Goal: Transaction & Acquisition: Purchase product/service

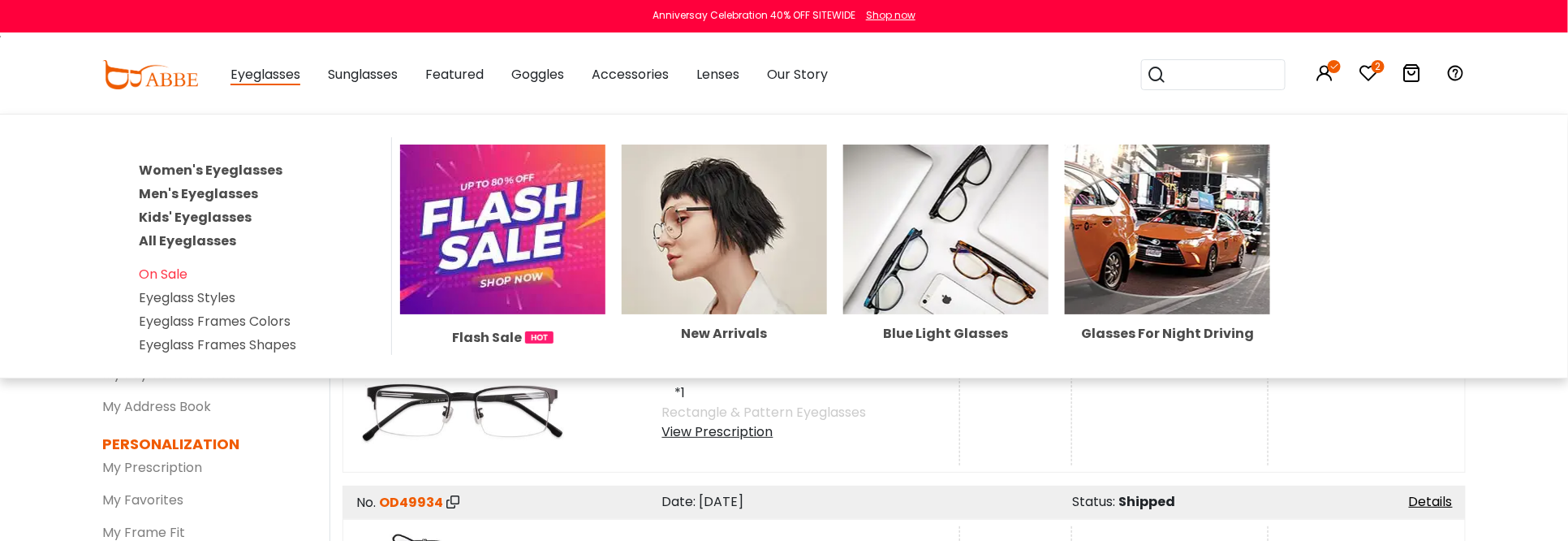
click at [229, 193] on link "Men's Eyeglasses" at bounding box center [199, 193] width 120 height 18
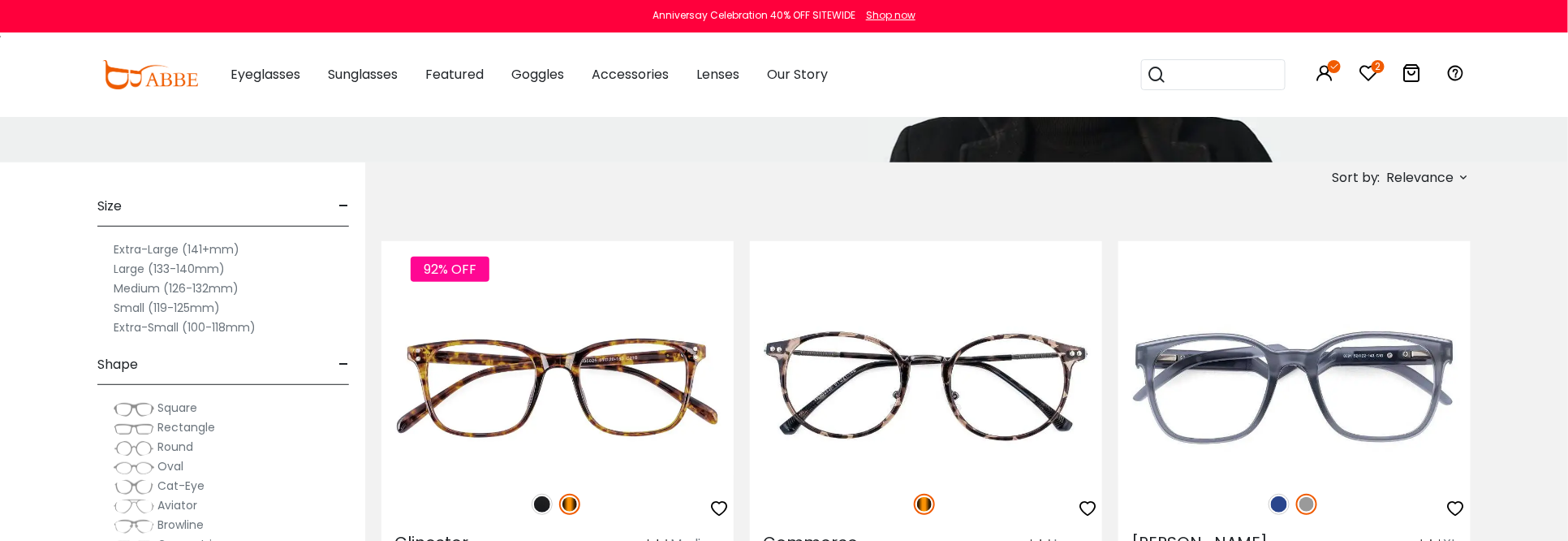
scroll to position [244, 0]
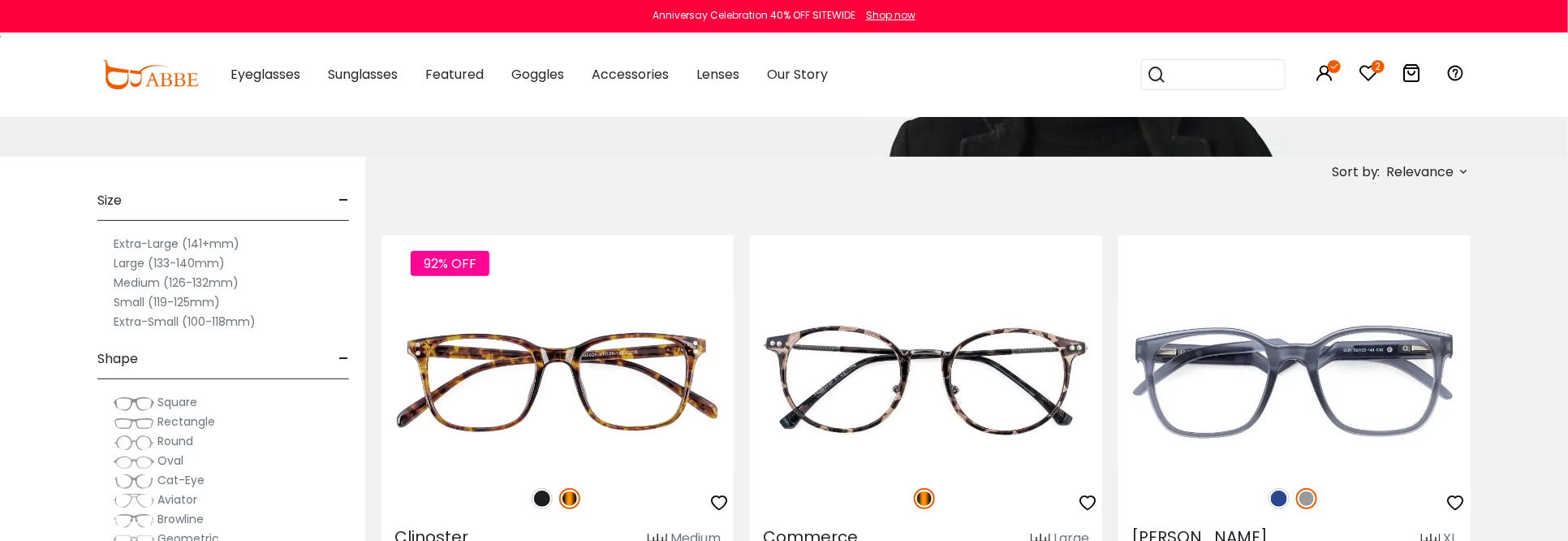
click at [136, 271] on label "Large (133-140mm)" at bounding box center [169, 263] width 111 height 19
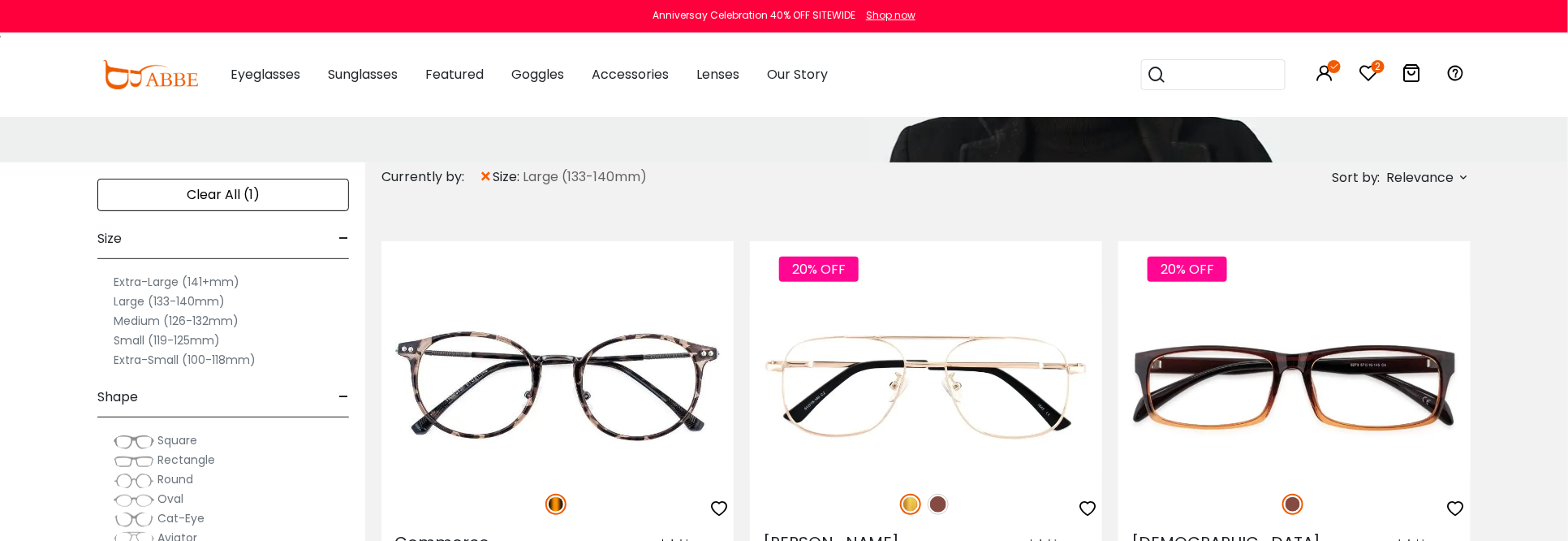
scroll to position [244, 0]
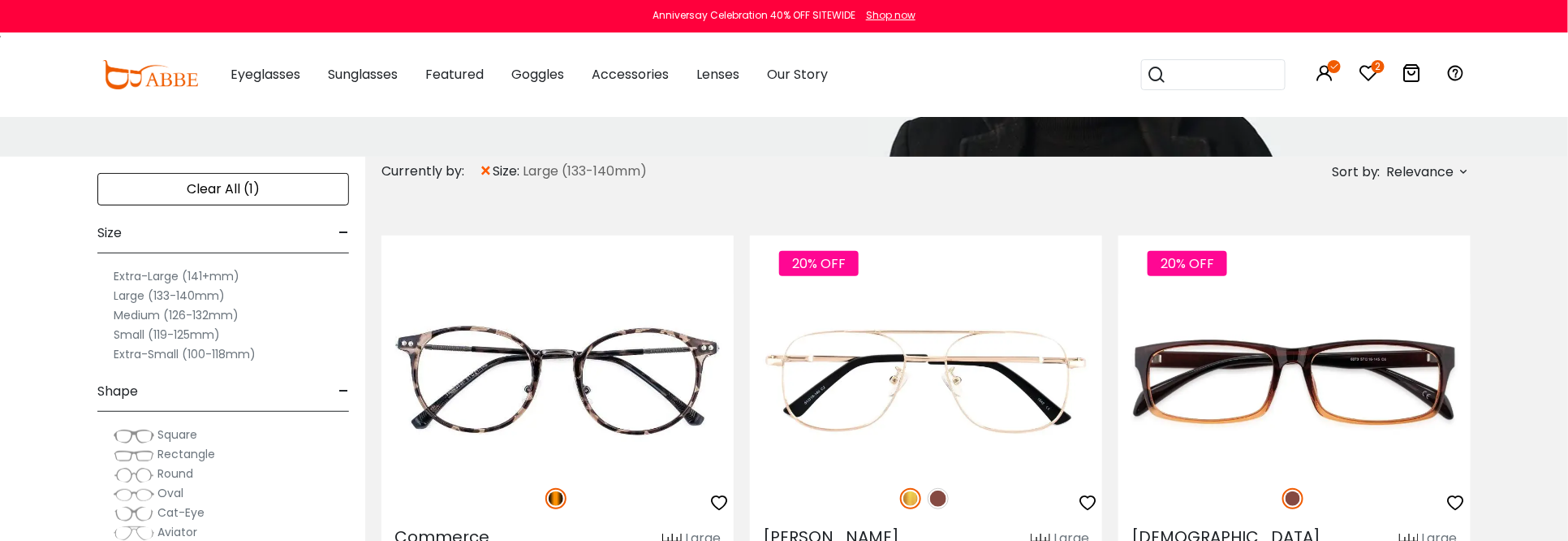
click at [171, 451] on span "Rectangle" at bounding box center [186, 453] width 58 height 16
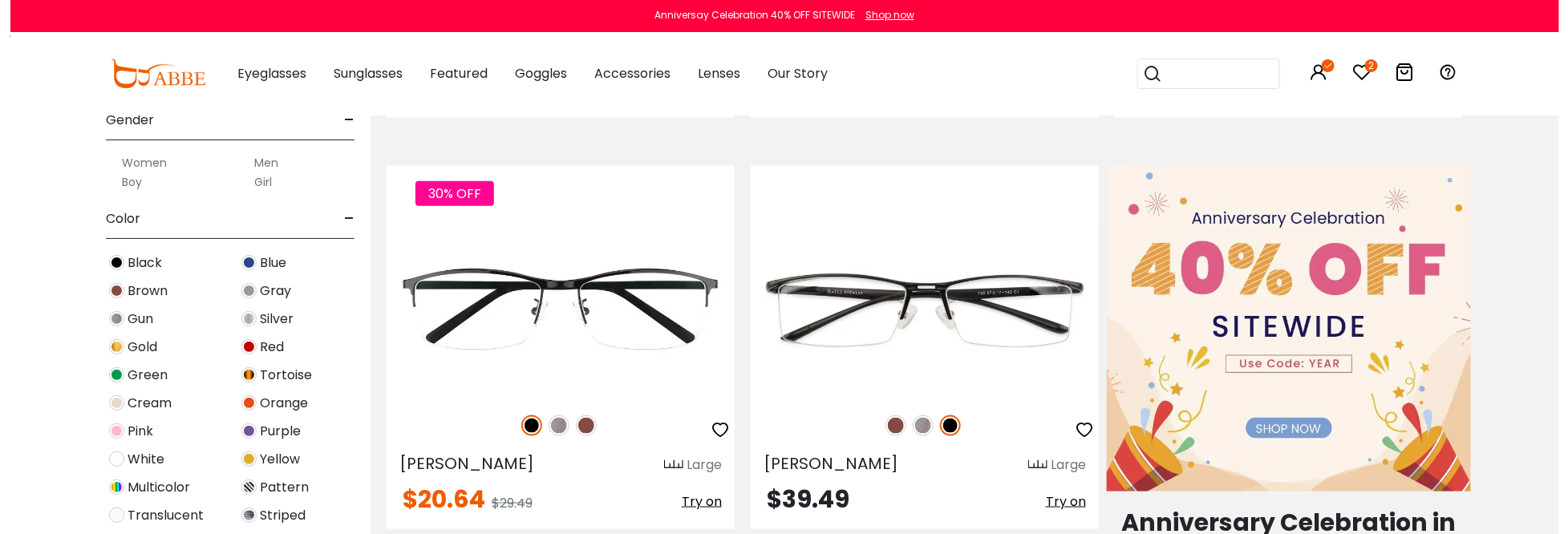
scroll to position [722, 0]
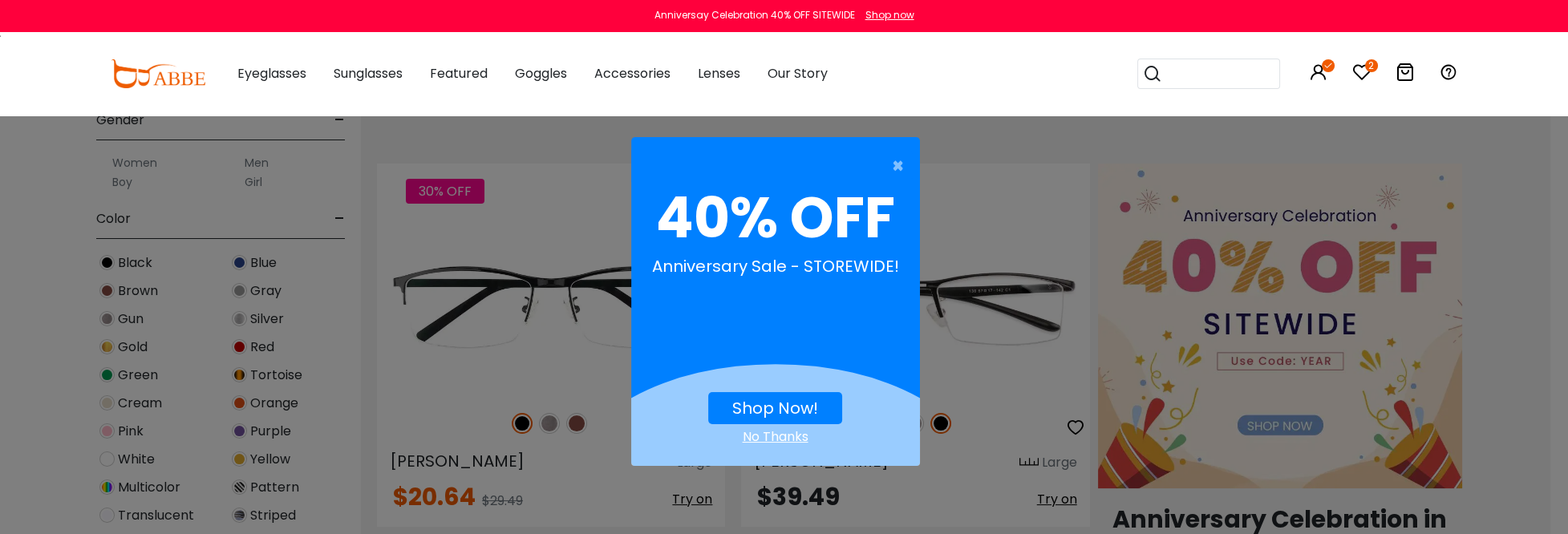
click at [760, 403] on link "Shop Now!" at bounding box center [775, 408] width 86 height 23
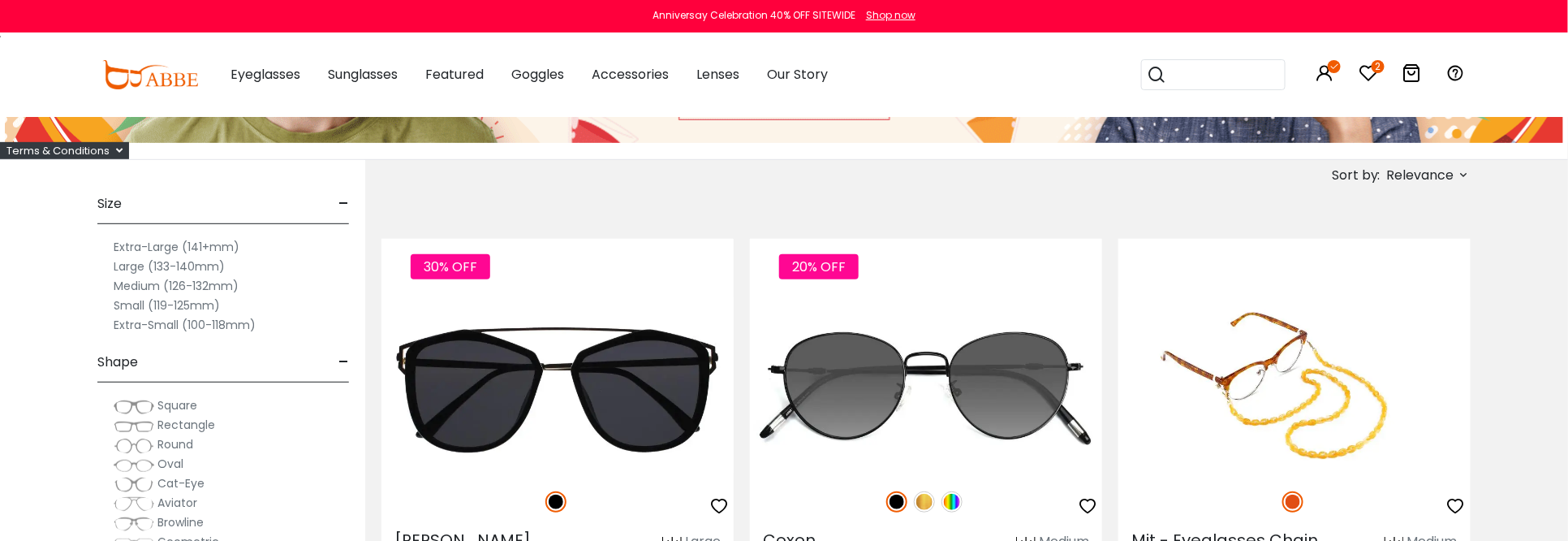
scroll to position [325, 0]
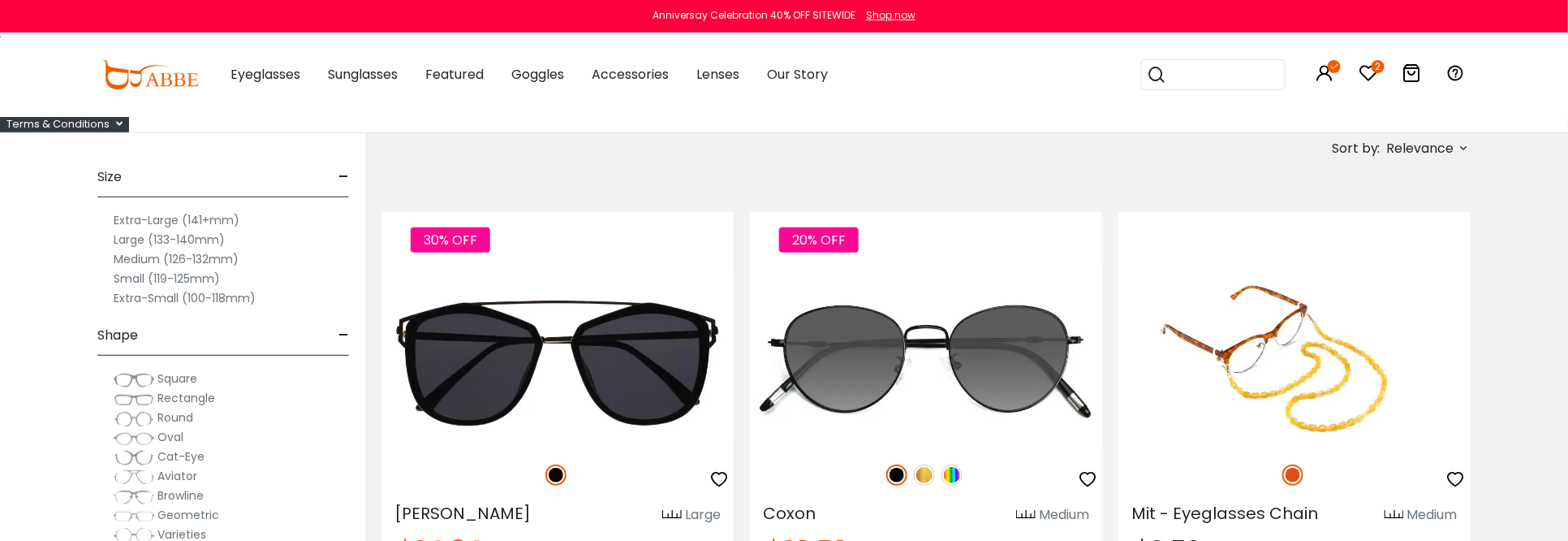
click at [166, 243] on label "Large (133-140mm)" at bounding box center [169, 239] width 111 height 19
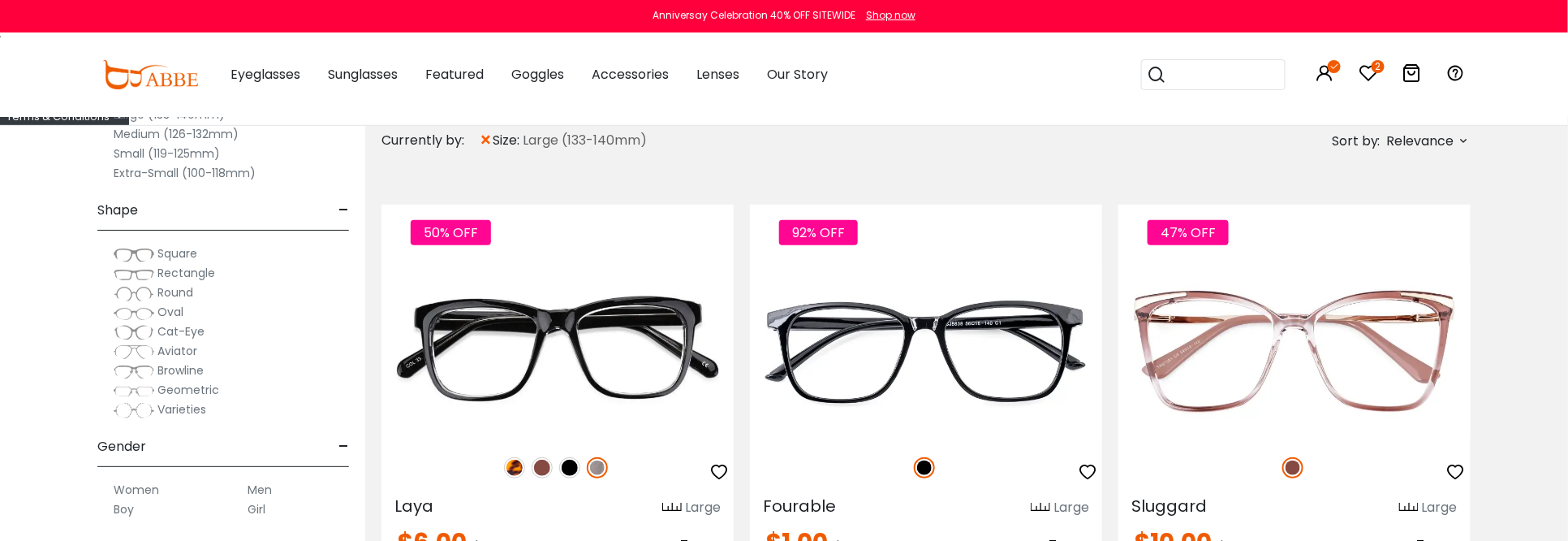
scroll to position [406, 0]
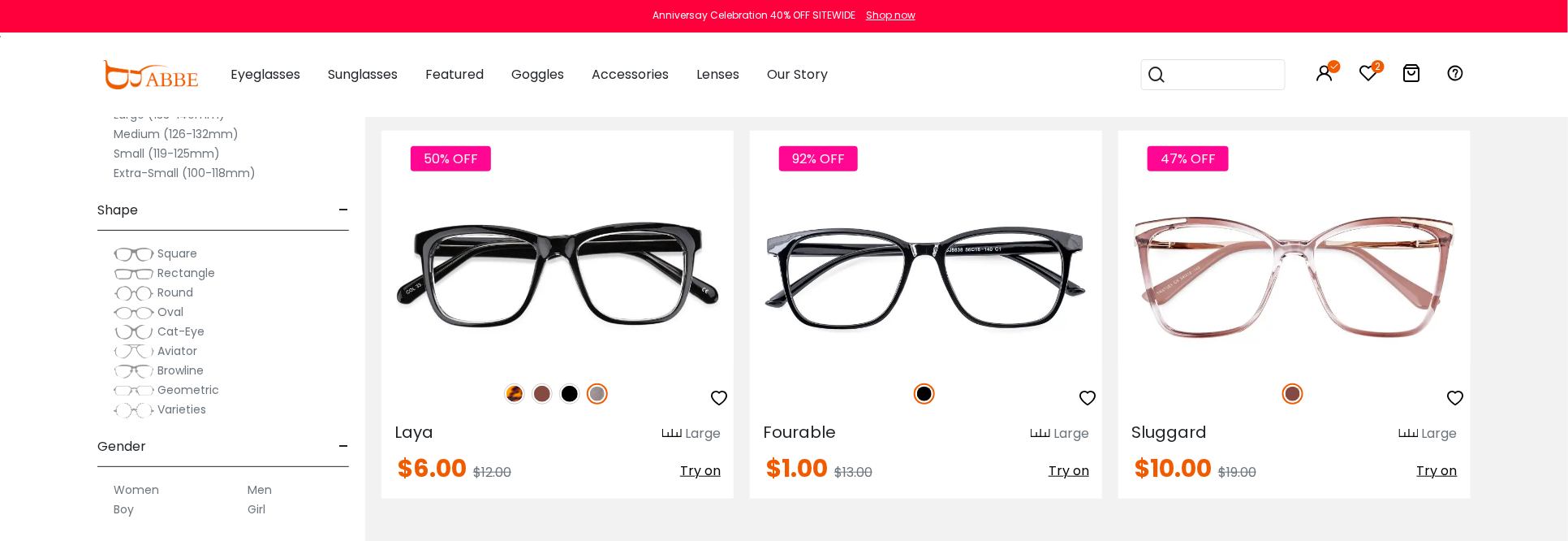
click at [177, 269] on span "Rectangle" at bounding box center [186, 273] width 58 height 16
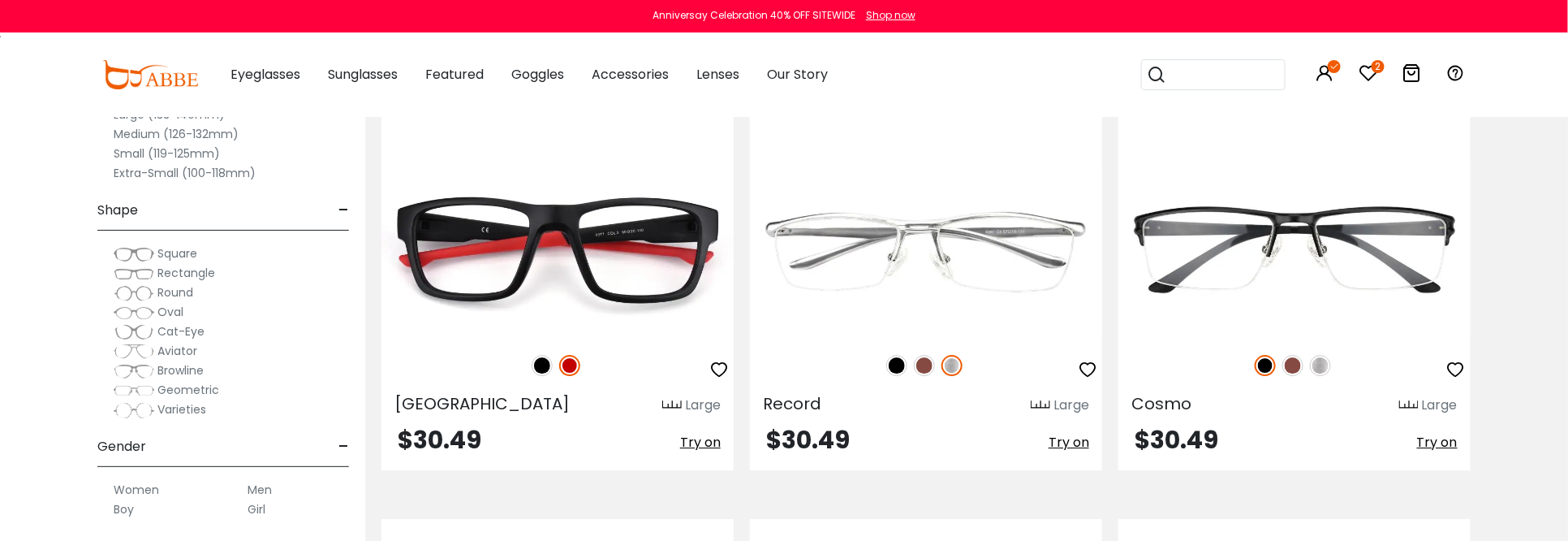
scroll to position [2112, 0]
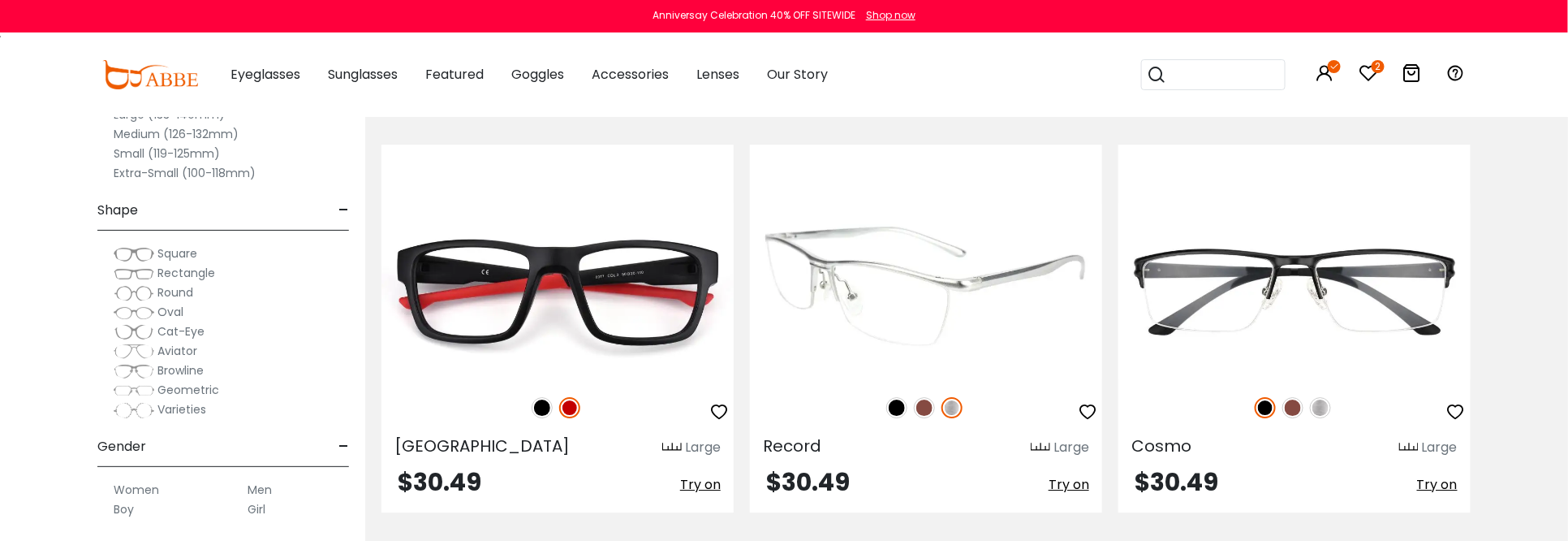
click at [856, 295] on img at bounding box center [926, 291] width 353 height 176
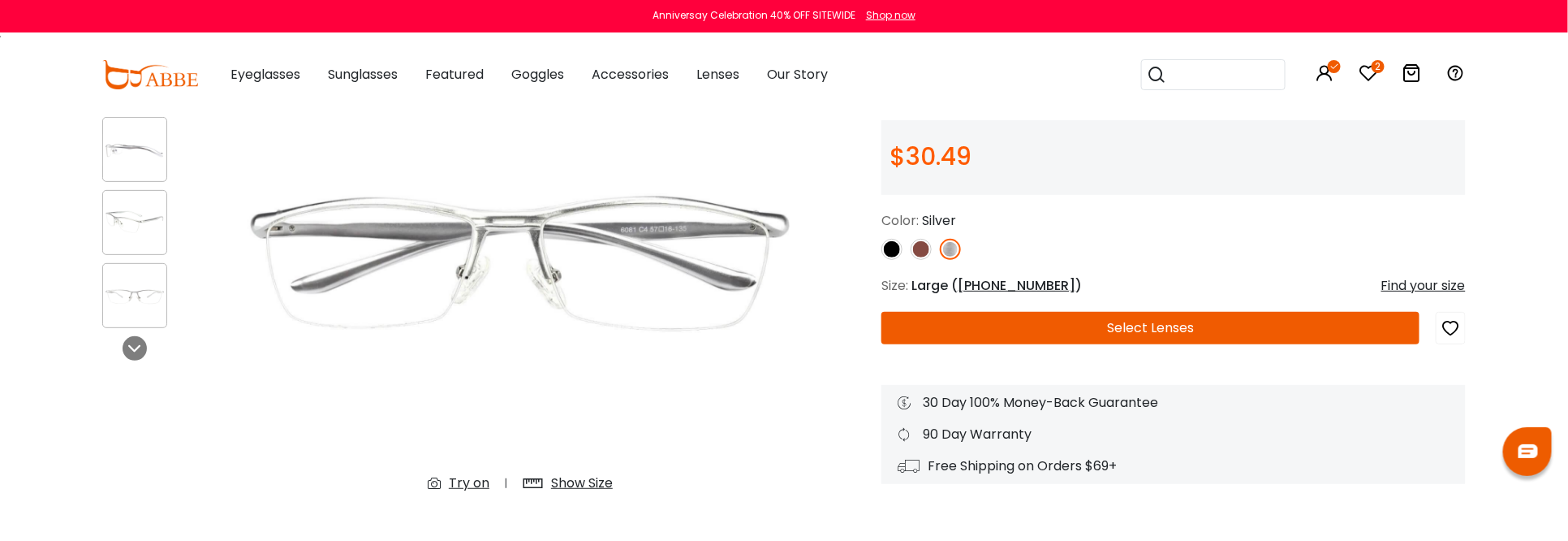
scroll to position [162, 0]
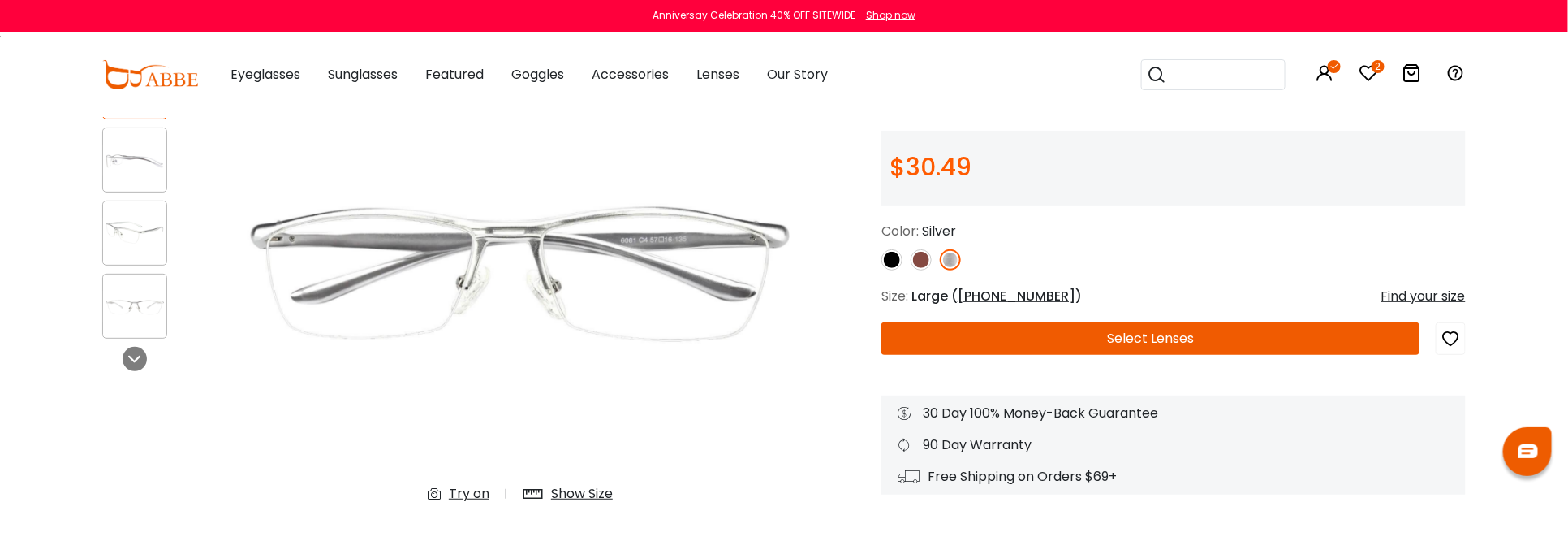
click at [1081, 333] on button "Select Lenses" at bounding box center [1151, 338] width 539 height 33
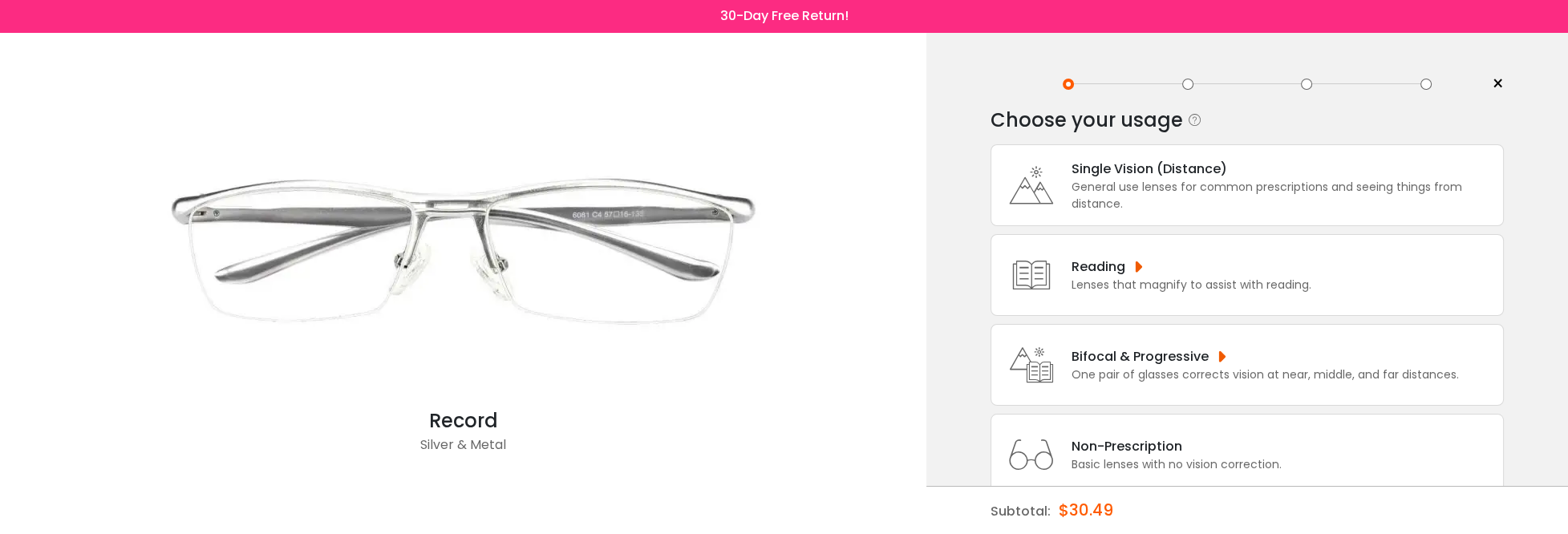
click at [1093, 281] on div "Lenses that magnify to assist with reading." at bounding box center [1191, 286] width 240 height 17
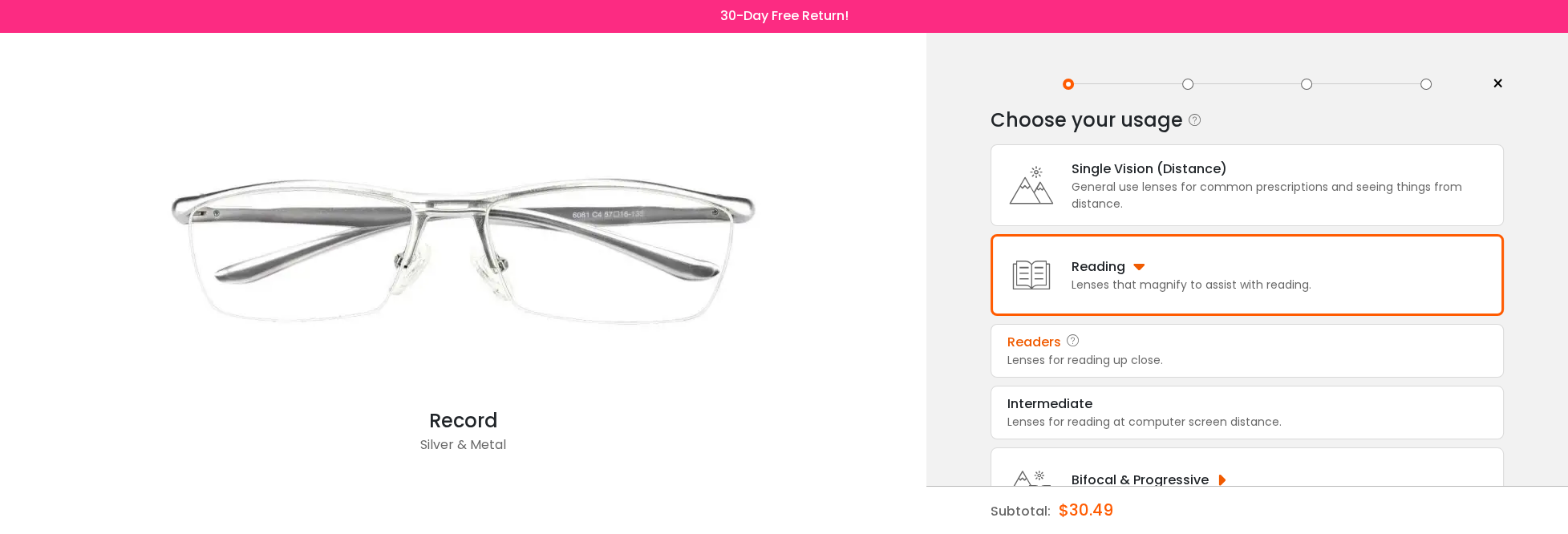
scroll to position [80, 0]
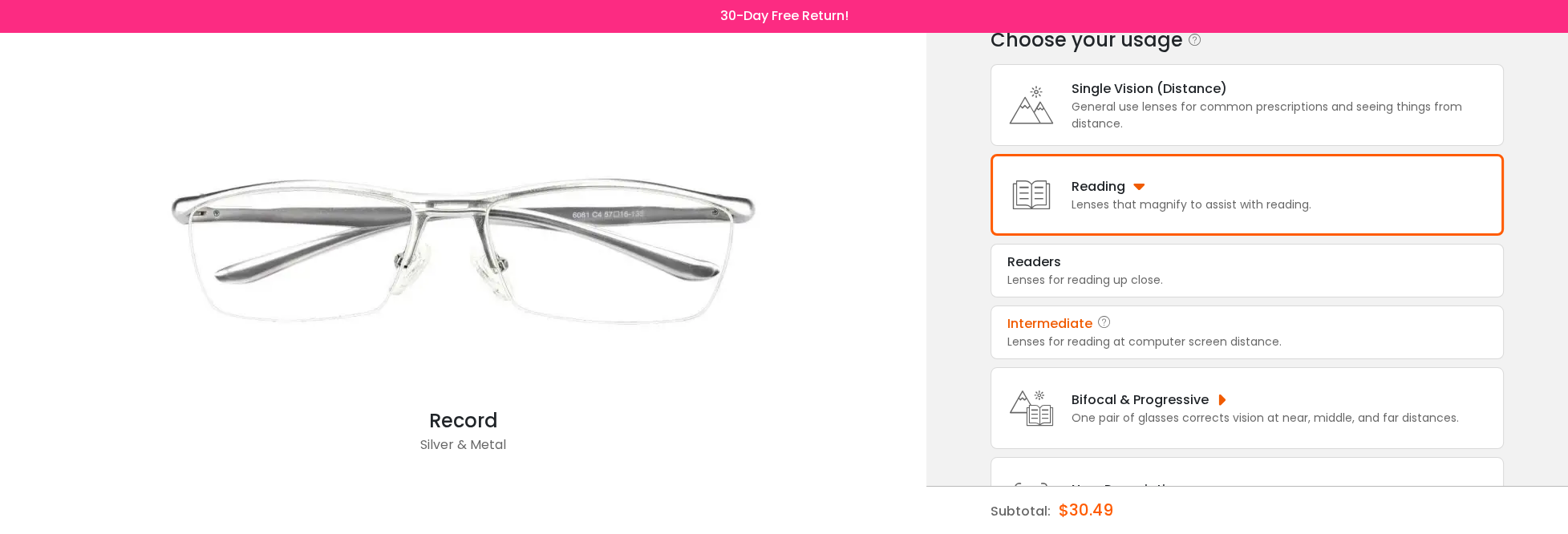
drag, startPoint x: 1080, startPoint y: 332, endPoint x: 1057, endPoint y: 330, distance: 23.1
click at [1057, 330] on div "Intermediate" at bounding box center [1049, 324] width 85 height 19
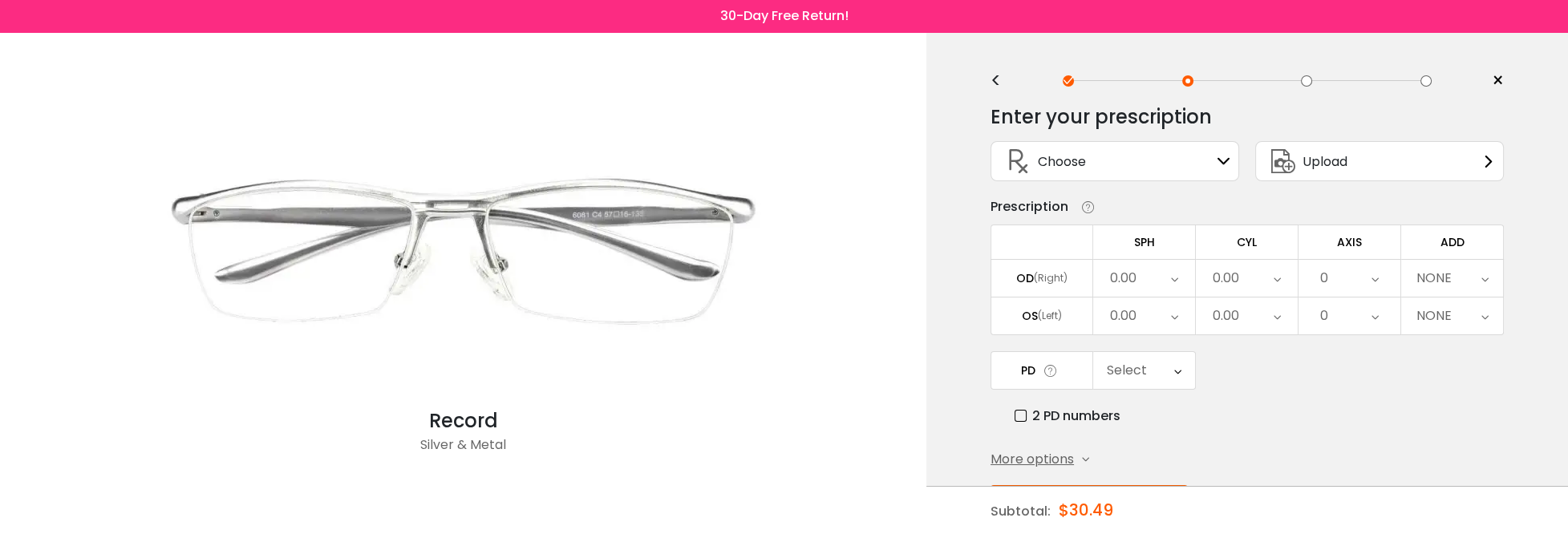
scroll to position [0, 0]
click at [1151, 169] on div "Choose Sign In" at bounding box center [1115, 164] width 231 height 38
click at [1221, 166] on icon at bounding box center [1223, 164] width 12 height 12
click at [1487, 160] on icon at bounding box center [1488, 164] width 12 height 12
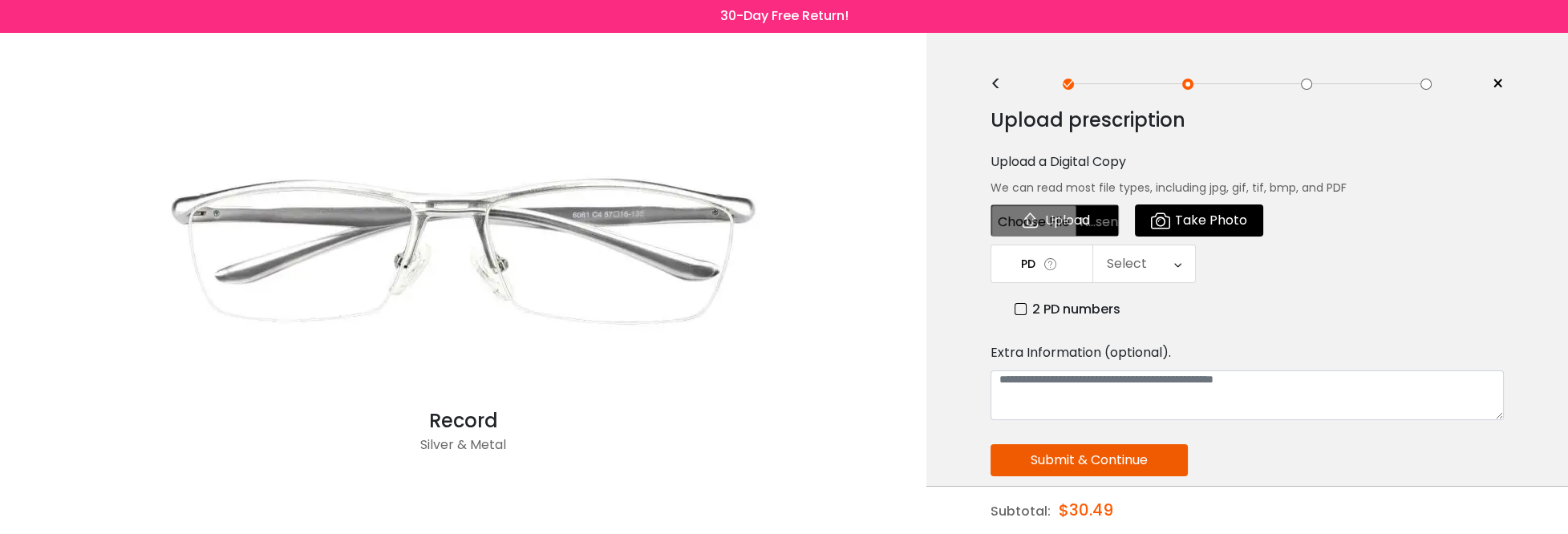
click at [1072, 226] on input "file" at bounding box center [1054, 221] width 129 height 32
type input "**********"
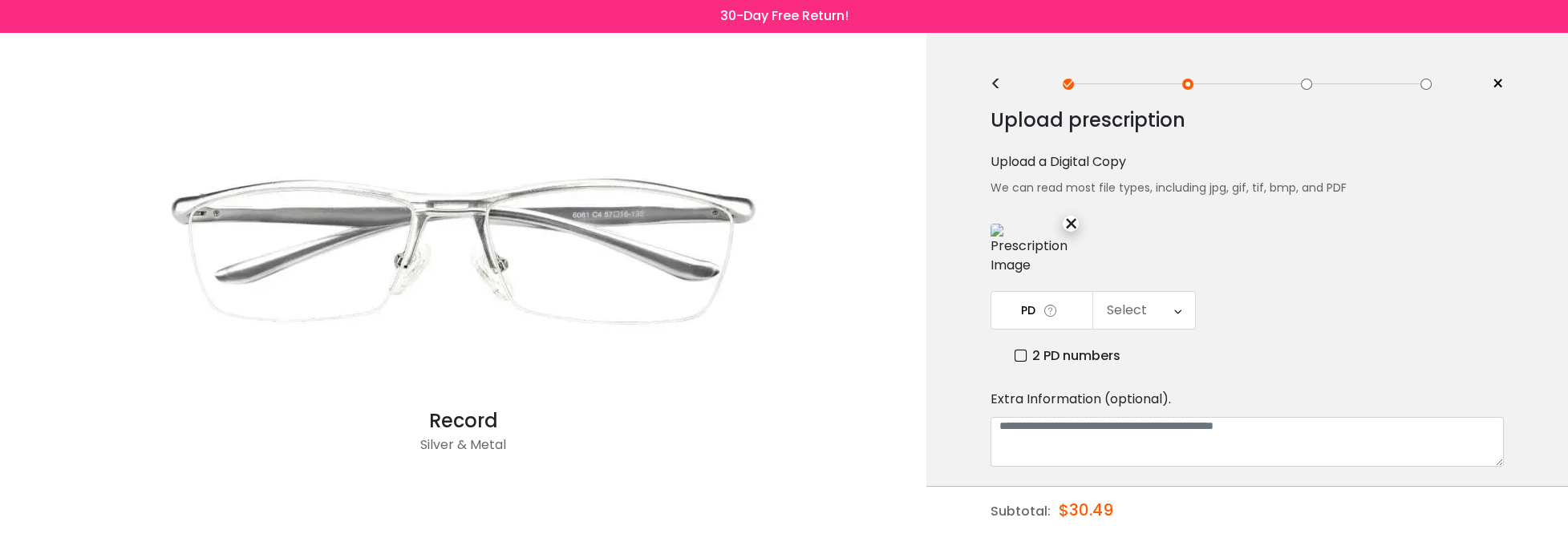
click at [1162, 294] on div "Select" at bounding box center [1143, 310] width 102 height 37
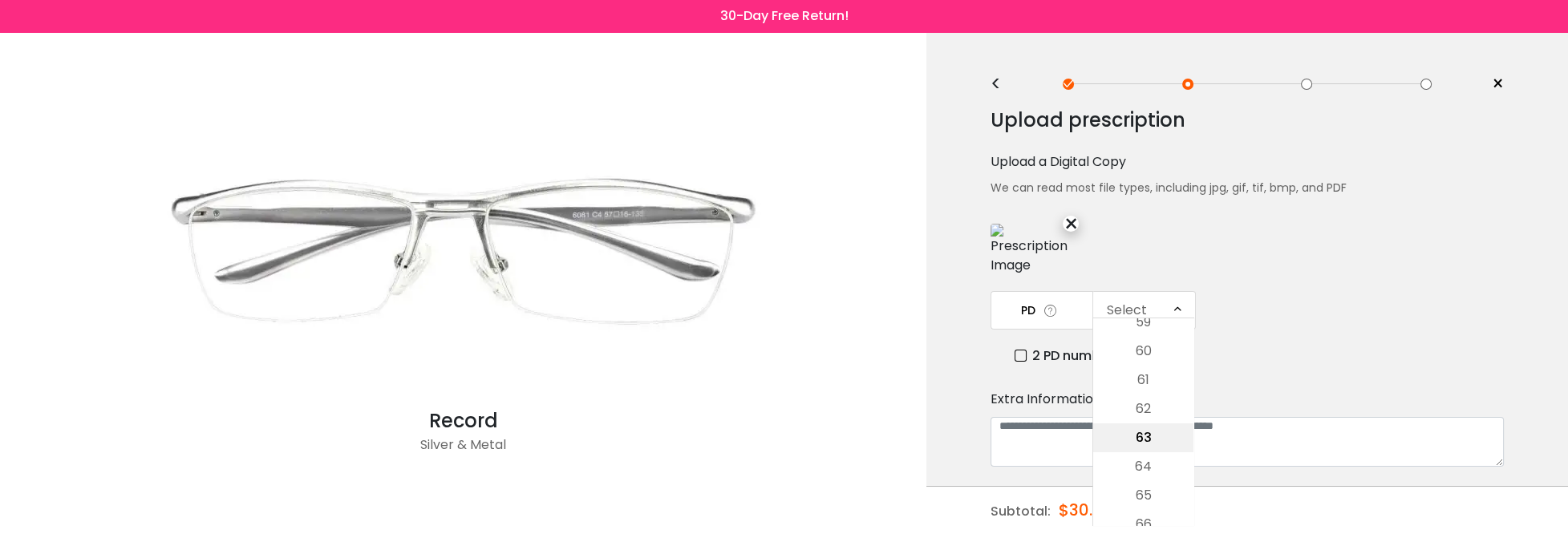
click at [1148, 430] on li "63" at bounding box center [1142, 438] width 100 height 29
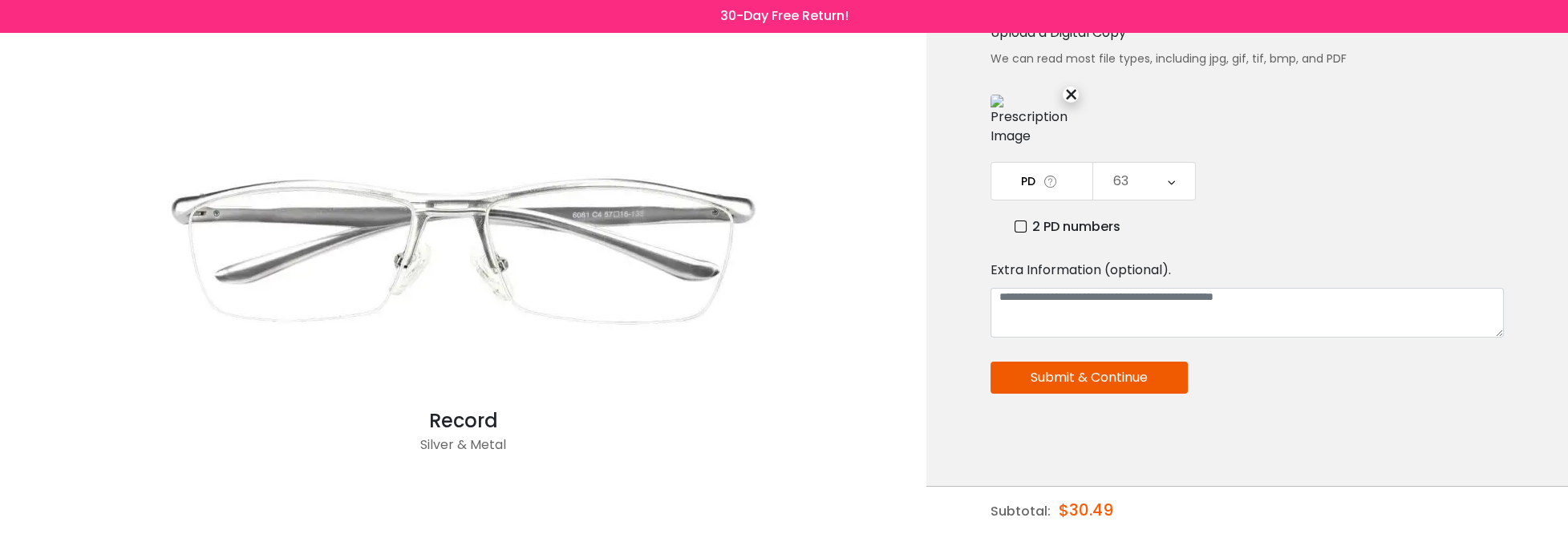
scroll to position [129, 0]
click at [1070, 372] on button "Submit & Continue" at bounding box center [1088, 378] width 197 height 32
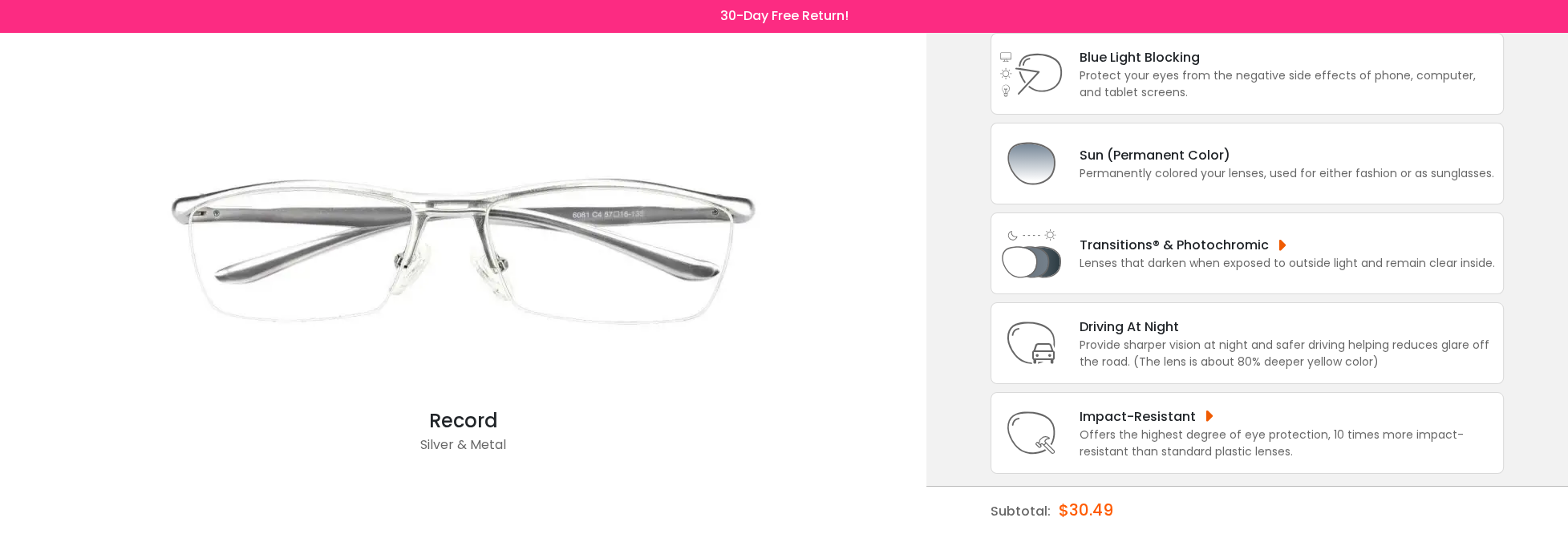
scroll to position [203, 0]
click at [1091, 257] on div "Lenses that darken when exposed to outside light and remain clear inside." at bounding box center [1287, 262] width 415 height 17
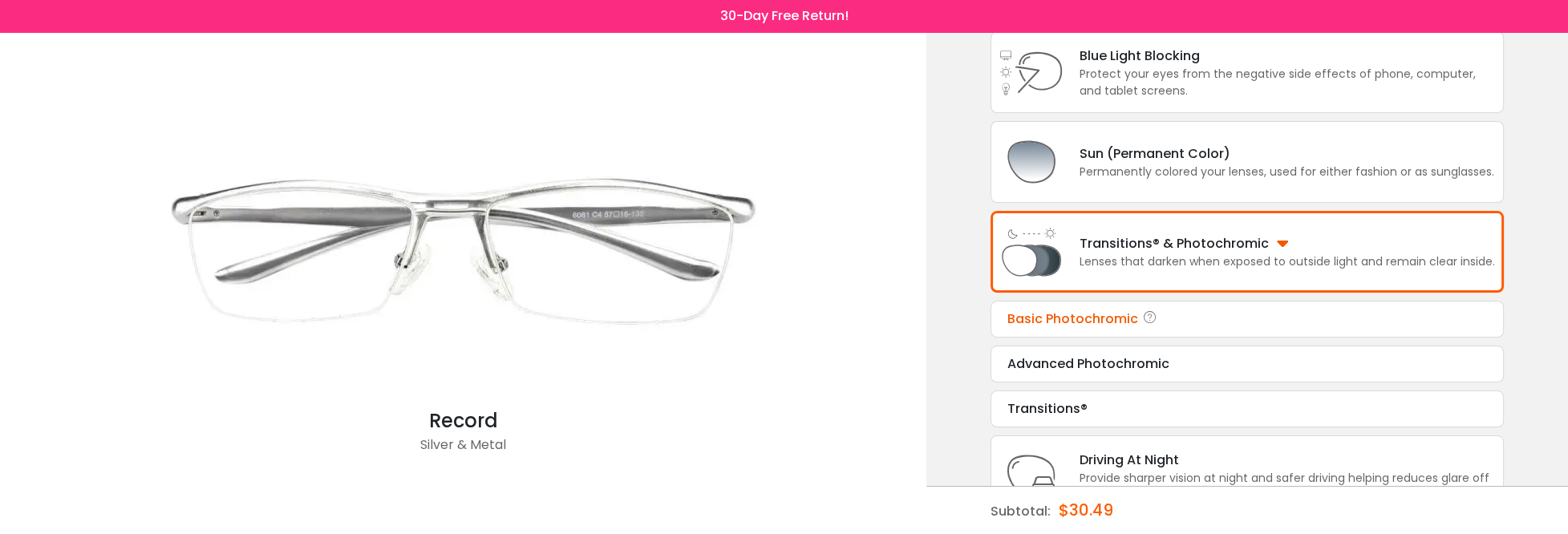
click at [1087, 309] on div "Basic Photochromic" at bounding box center [1247, 319] width 480 height 19
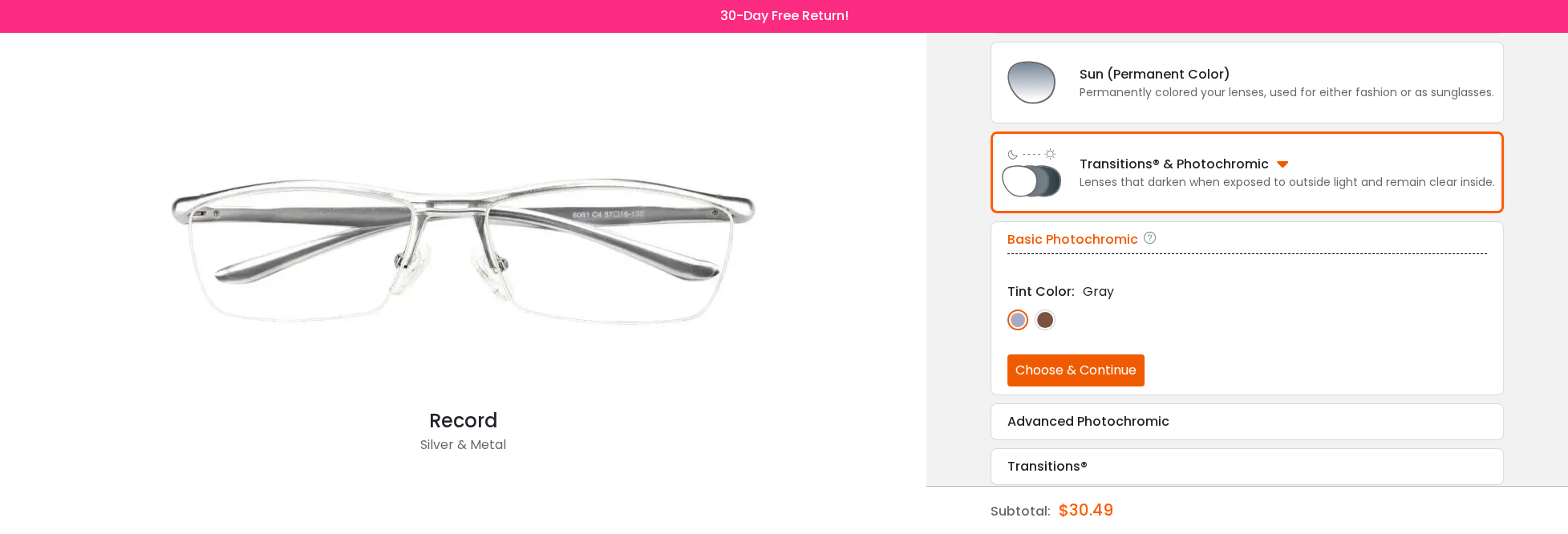
scroll to position [286, 0]
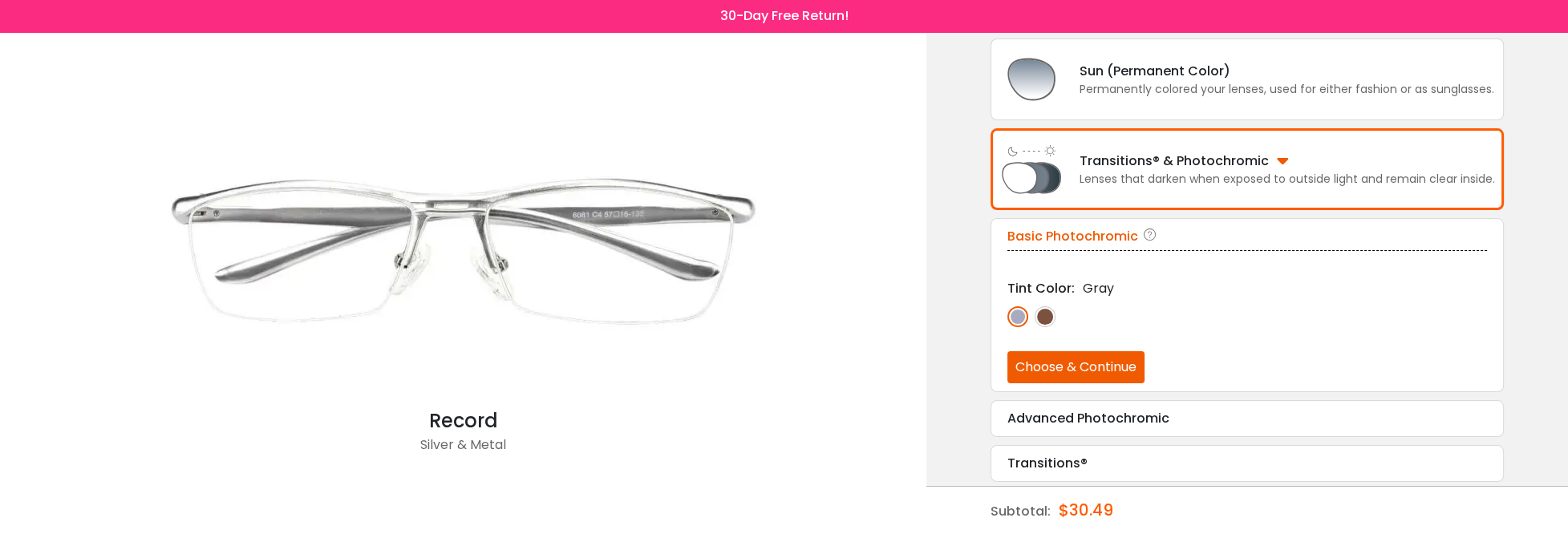
click at [1087, 374] on button "Choose & Continue" at bounding box center [1076, 367] width 137 height 32
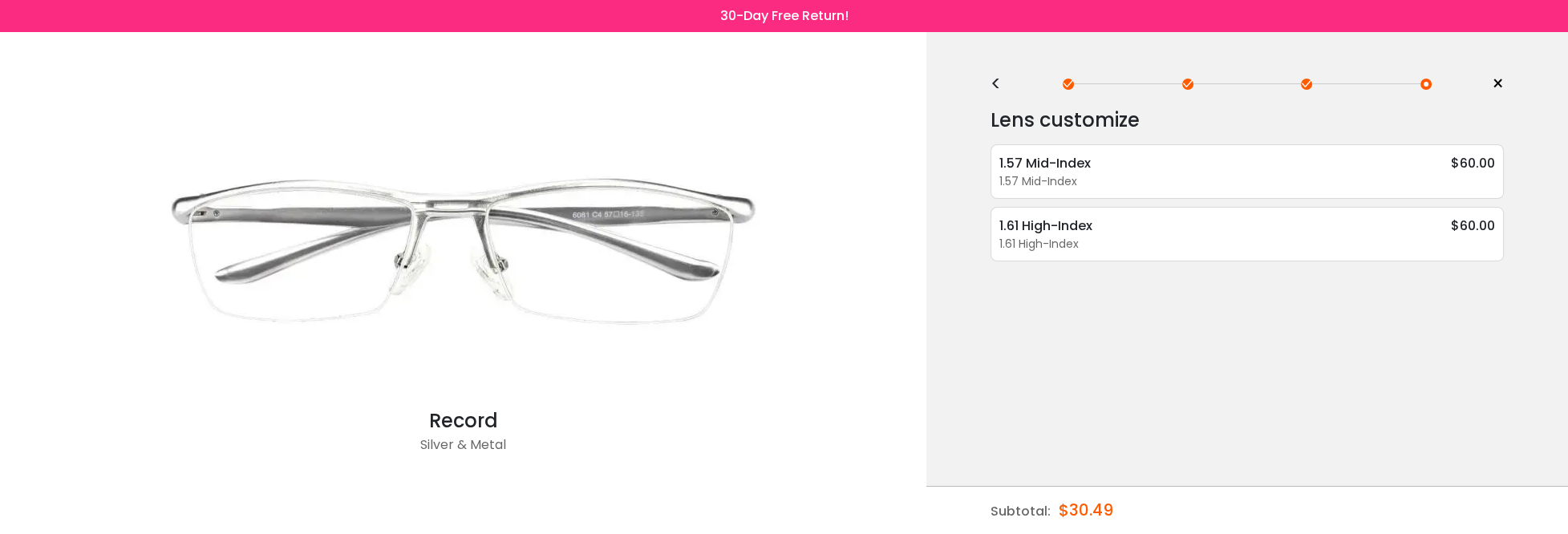
scroll to position [0, 0]
click at [996, 84] on div "<" at bounding box center [1002, 84] width 24 height 12
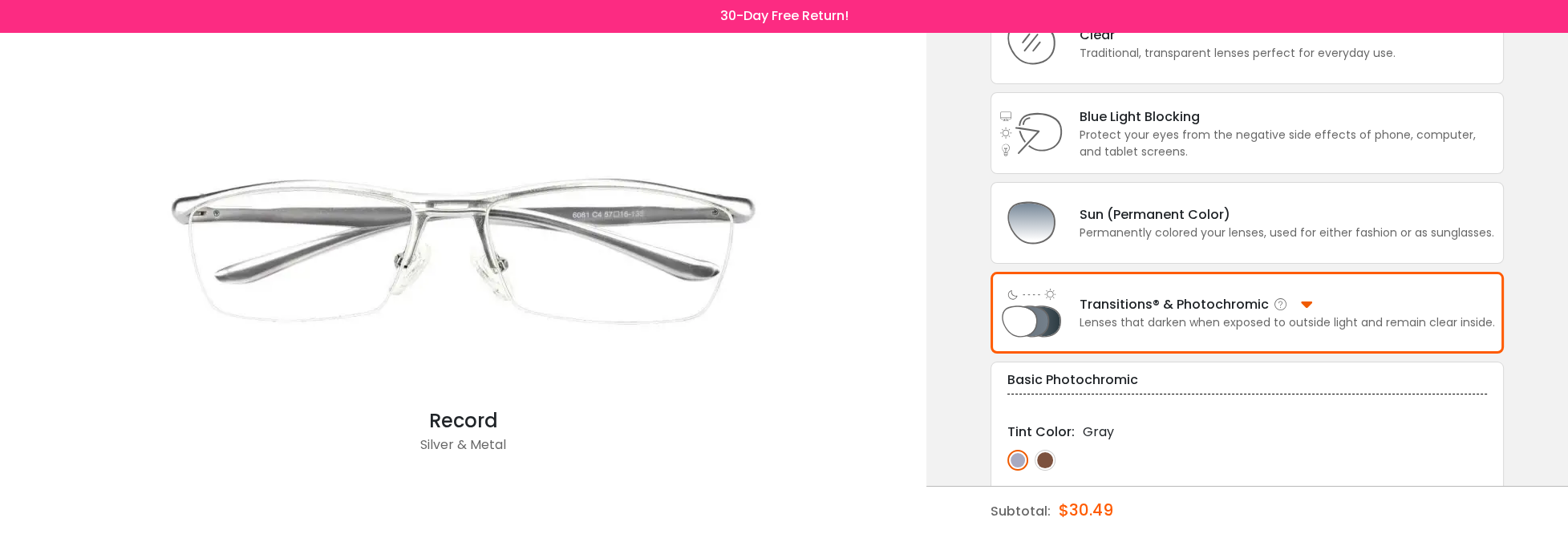
scroll to position [160, 0]
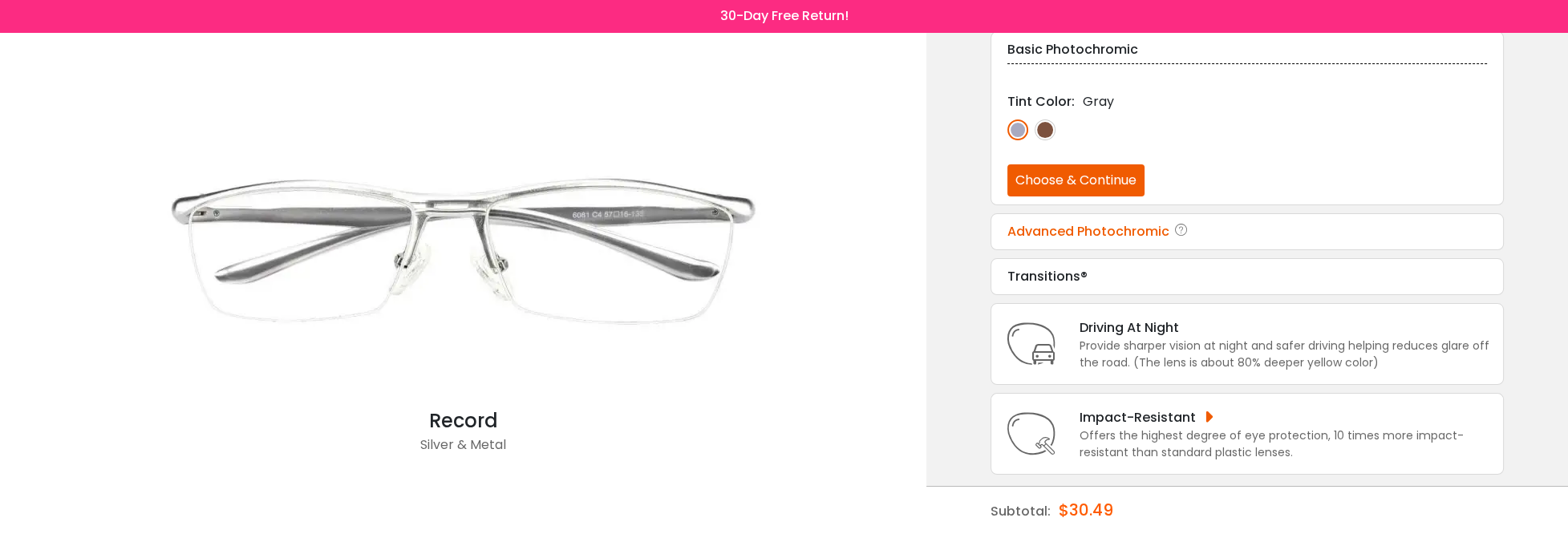
click at [1096, 225] on div "Advanced Photochromic" at bounding box center [1247, 231] width 480 height 19
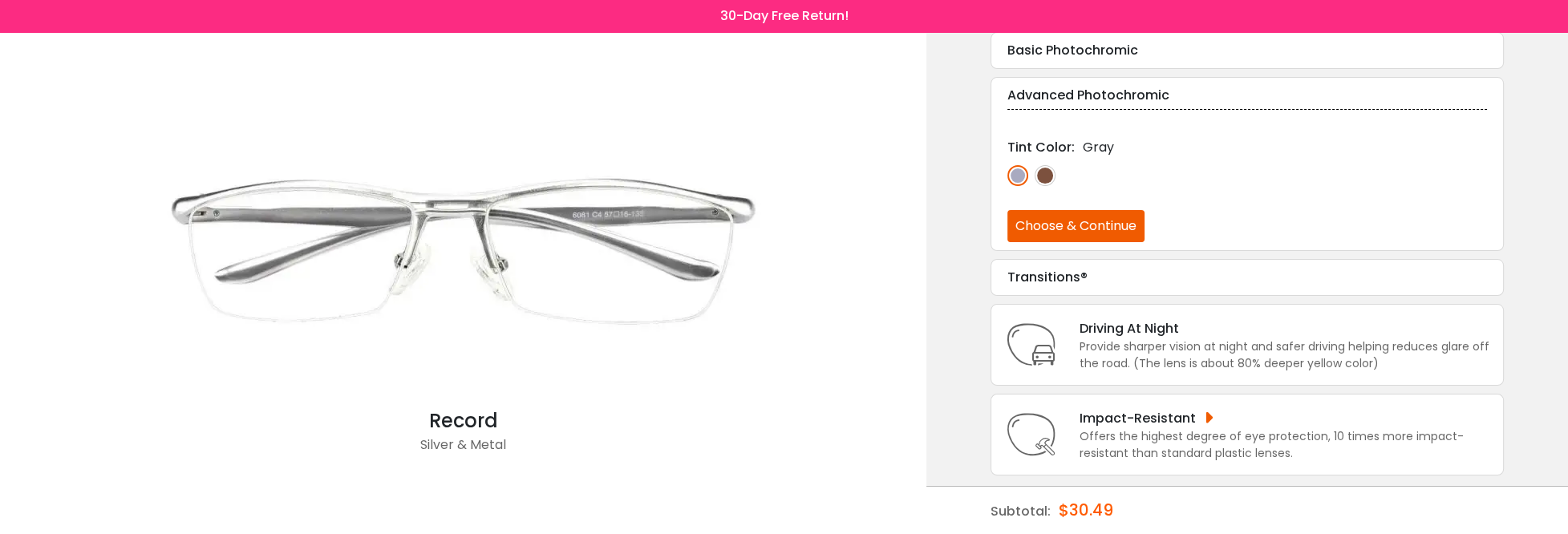
scroll to position [472, 0]
click at [1096, 225] on button "Choose & Continue" at bounding box center [1076, 226] width 137 height 32
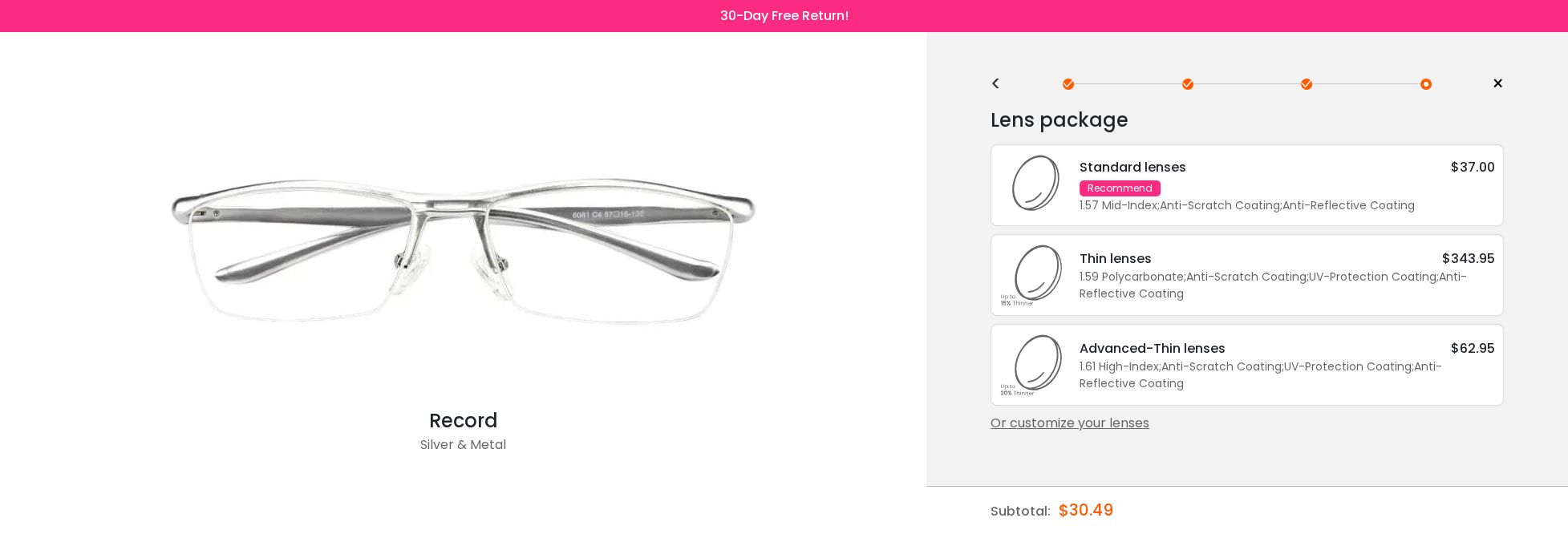
scroll to position [0, 0]
click at [995, 80] on div "<" at bounding box center [1002, 84] width 24 height 12
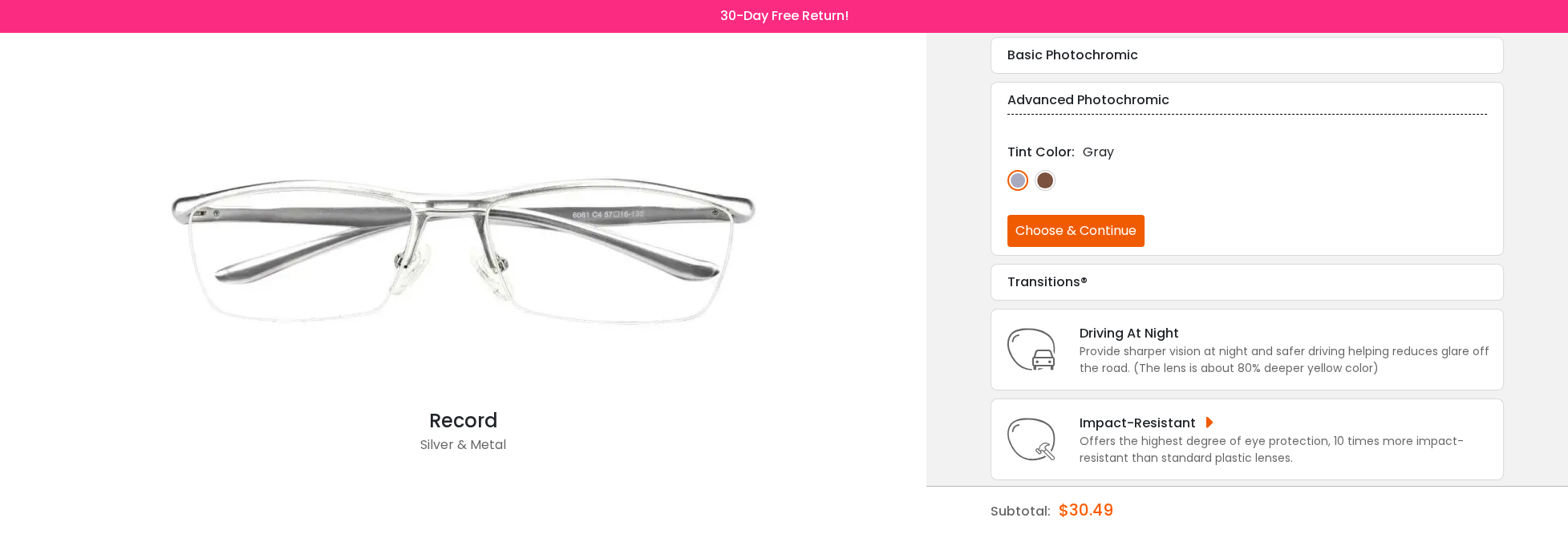
scroll to position [472, 0]
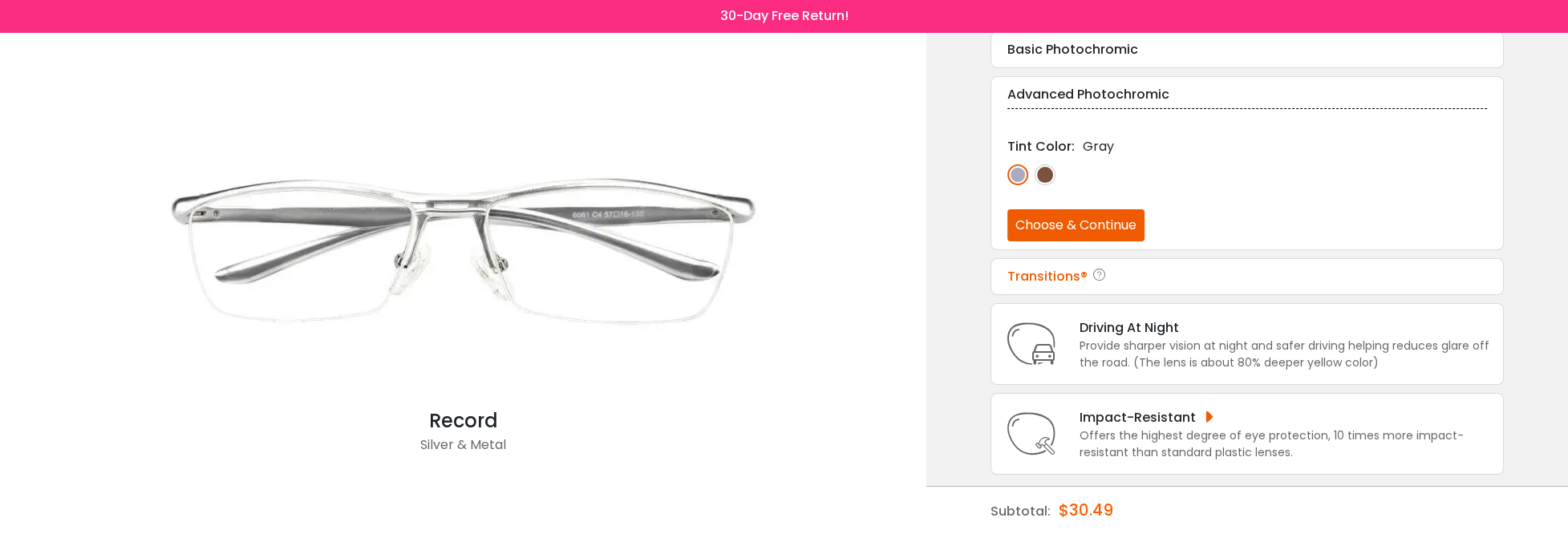
click at [1063, 275] on div "Transitions®" at bounding box center [1247, 277] width 480 height 19
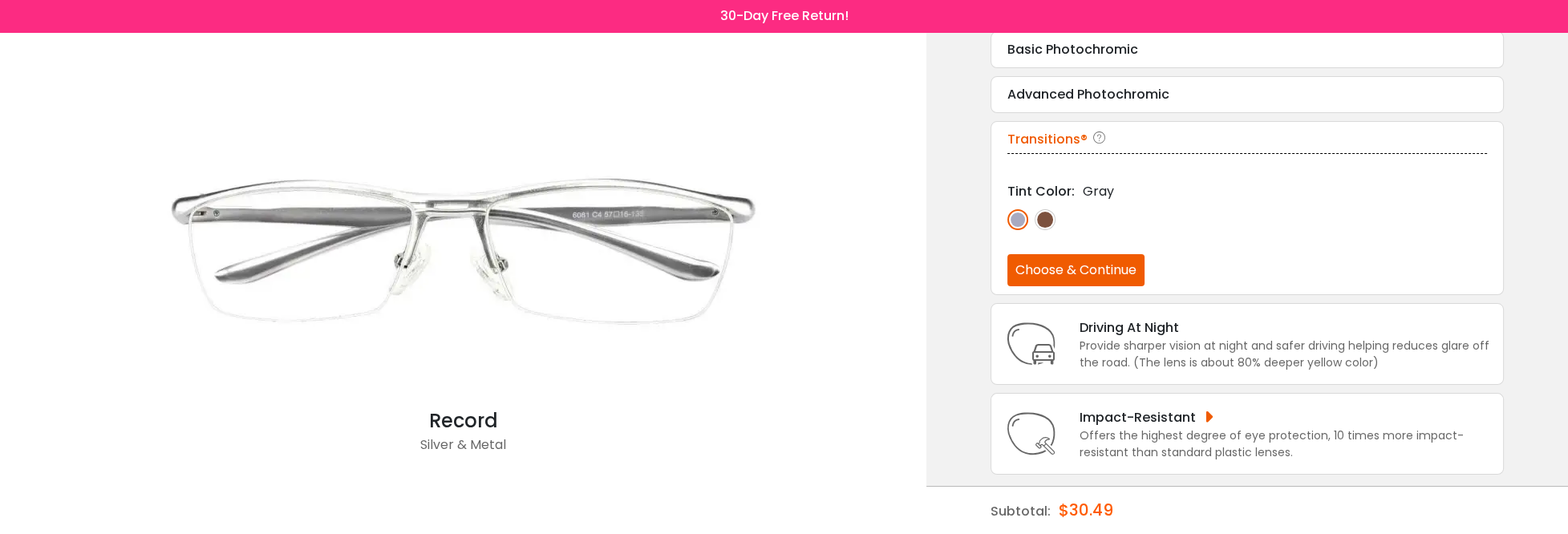
click at [1066, 267] on button "Choose & Continue" at bounding box center [1076, 270] width 137 height 32
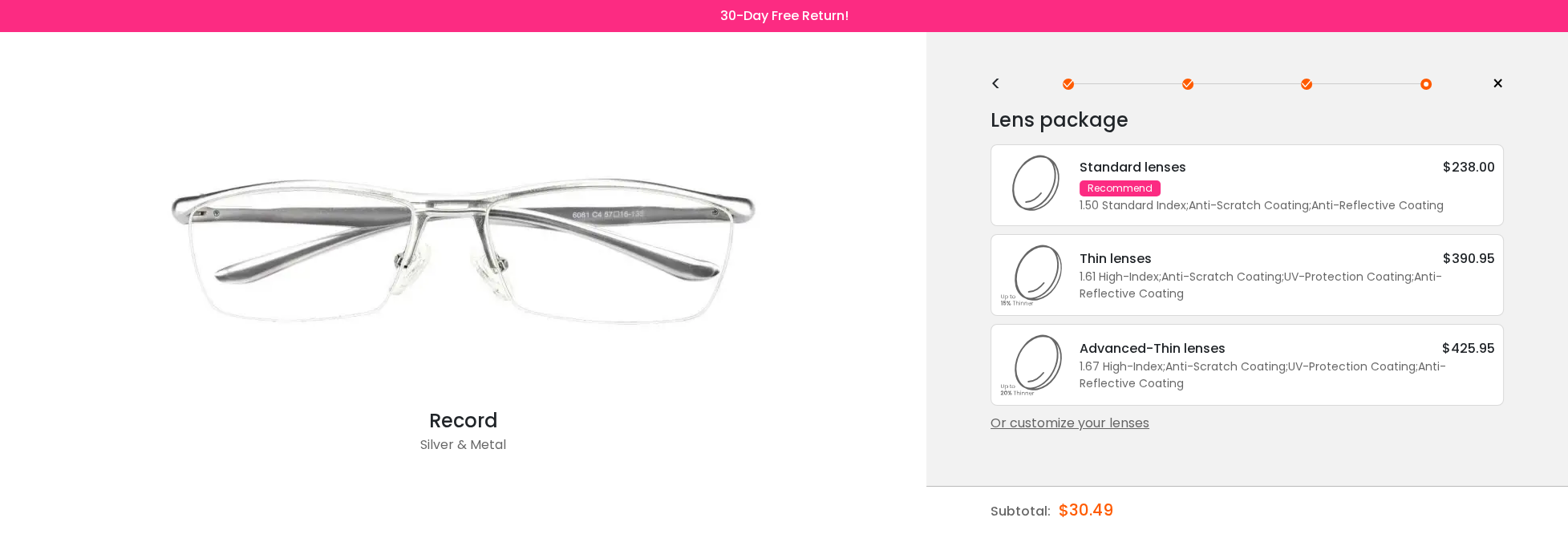
scroll to position [0, 0]
click at [1002, 89] on div "<" at bounding box center [1002, 84] width 24 height 12
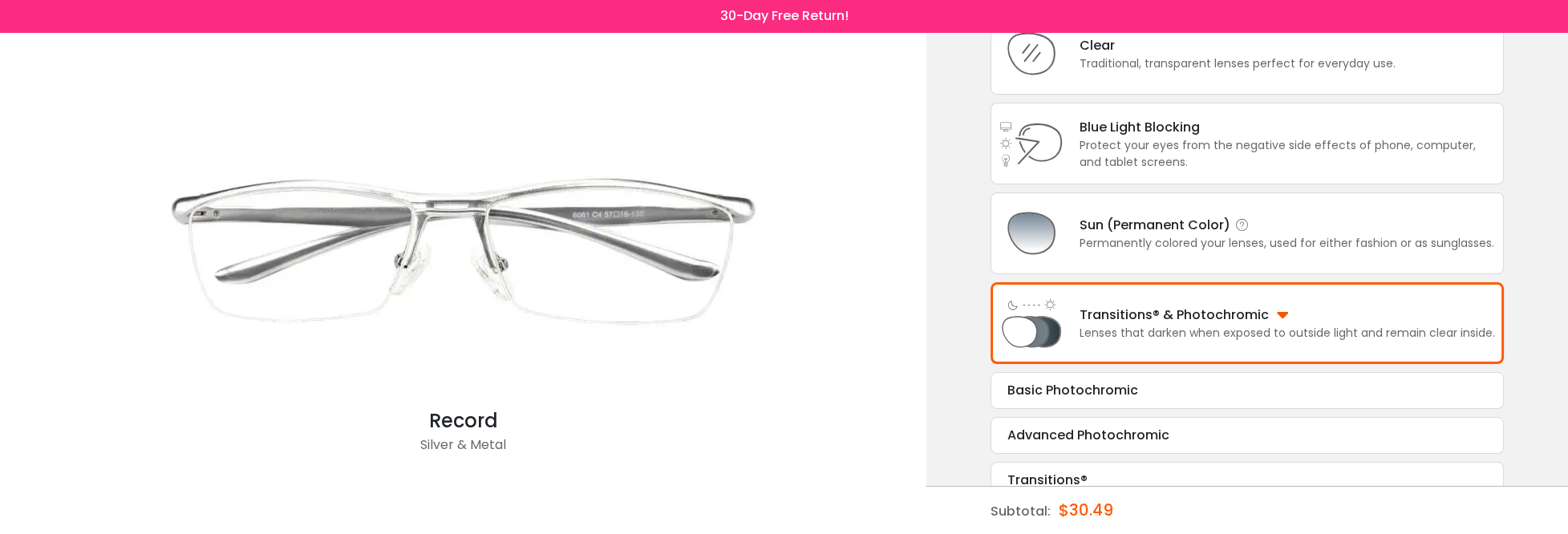
scroll to position [160, 0]
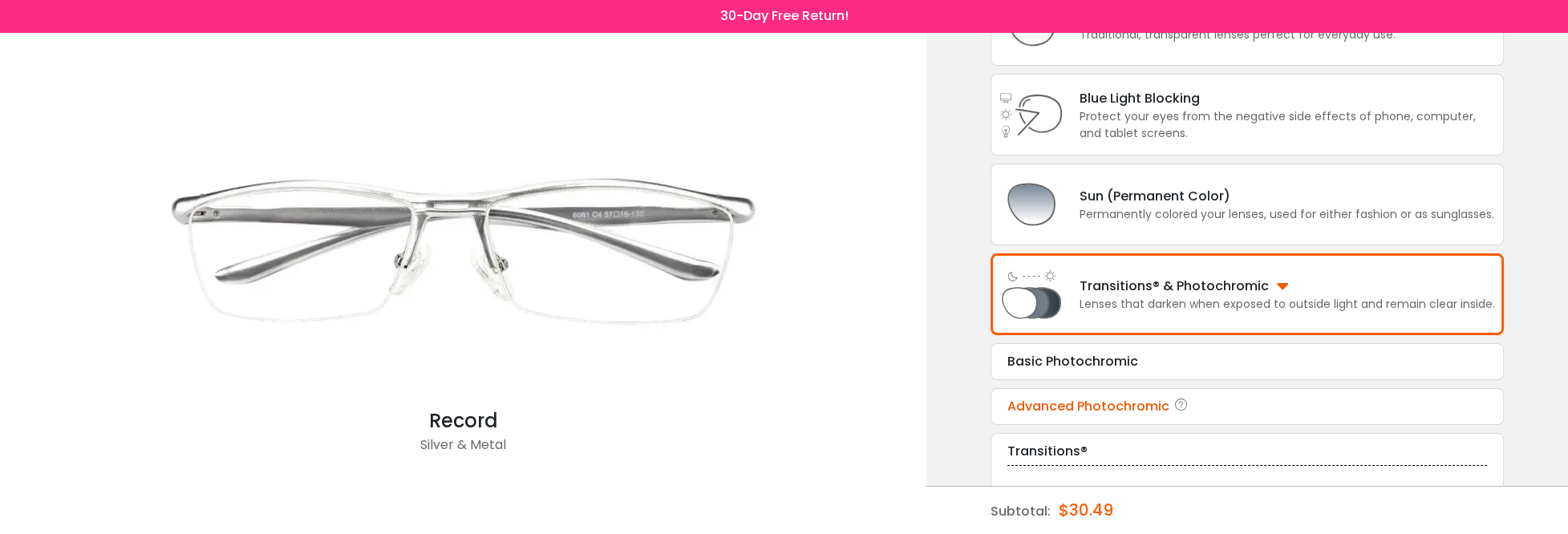
click at [1078, 400] on div "Advanced Photochromic" at bounding box center [1247, 406] width 480 height 19
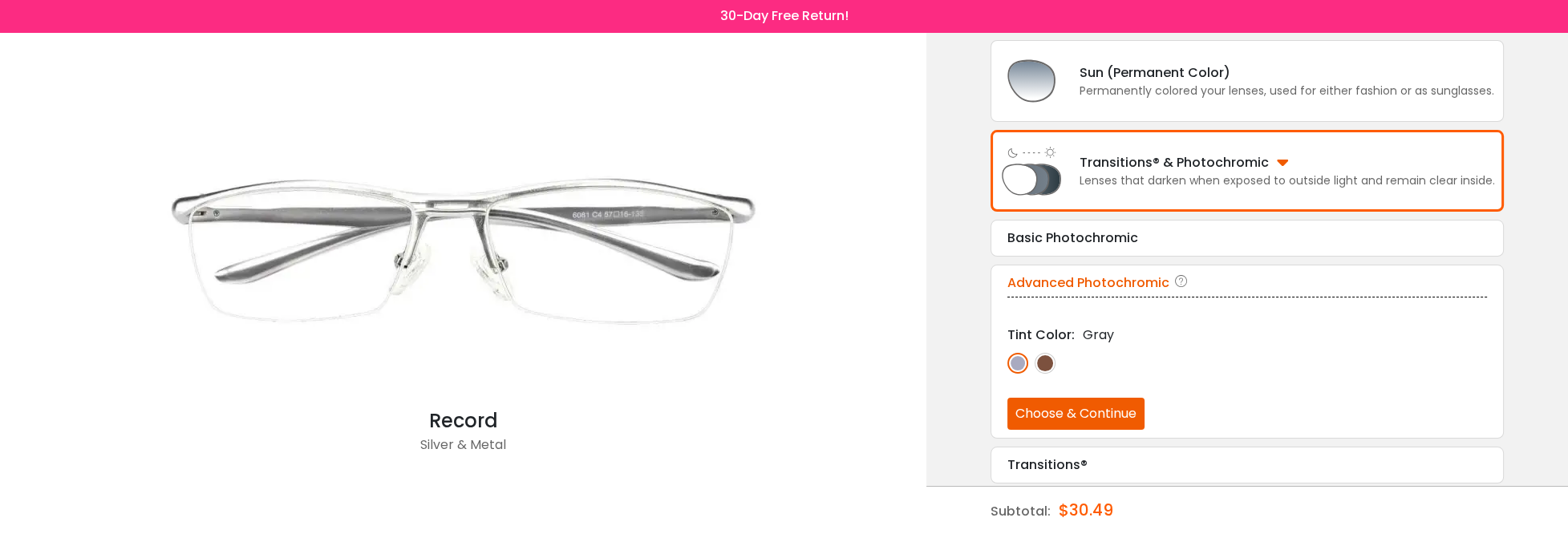
scroll to position [286, 0]
click at [1081, 411] on button "Choose & Continue" at bounding box center [1076, 412] width 137 height 32
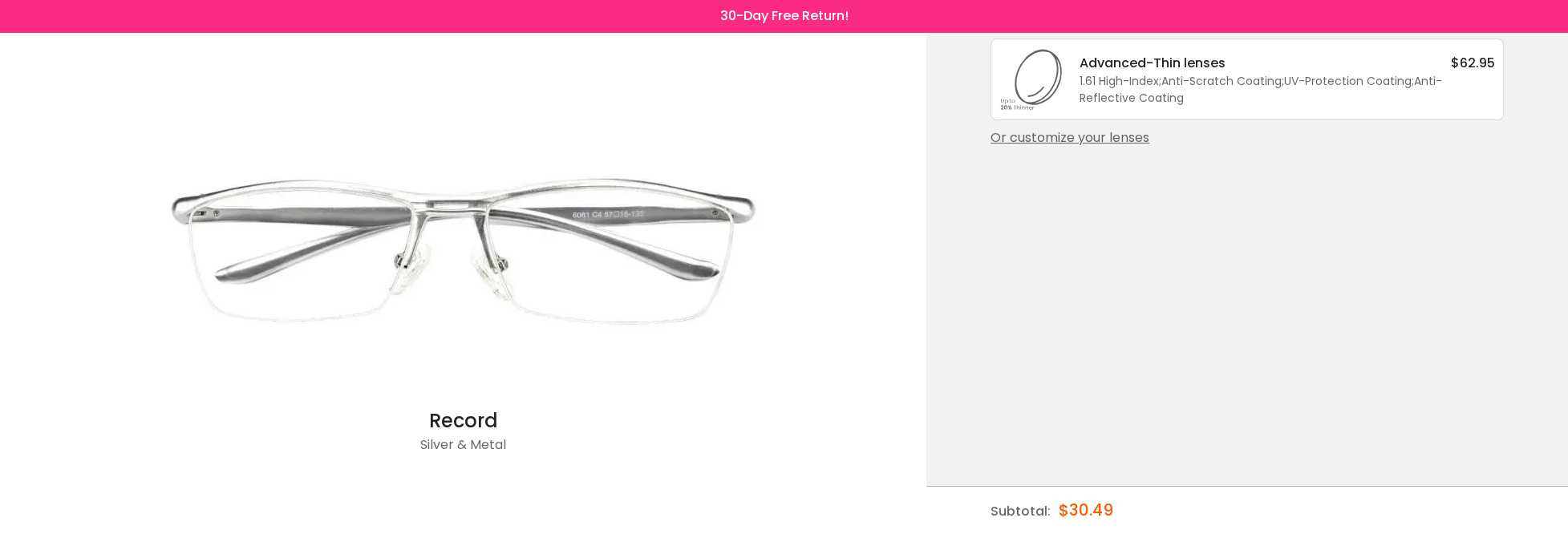
scroll to position [0, 0]
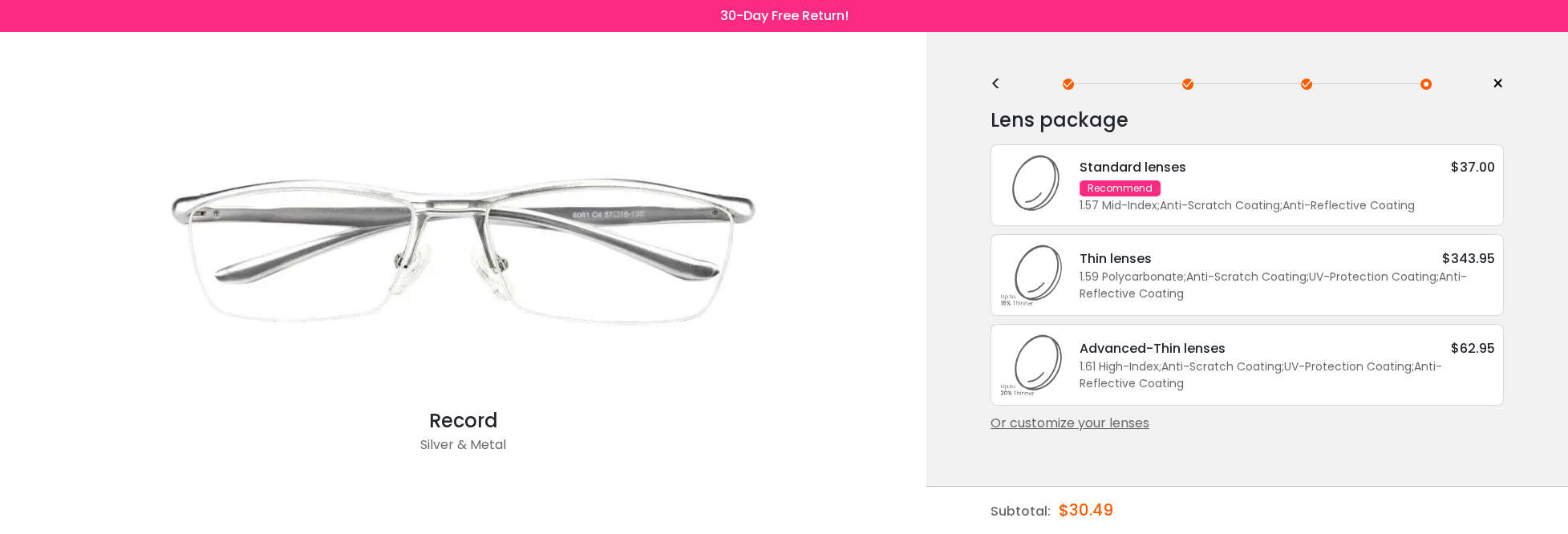
click at [1105, 365] on div "1.61 High-Index ; Anti-Scratch Coating ; UV-Protection Coating ; Anti-Reflectiv…" at bounding box center [1287, 375] width 415 height 33
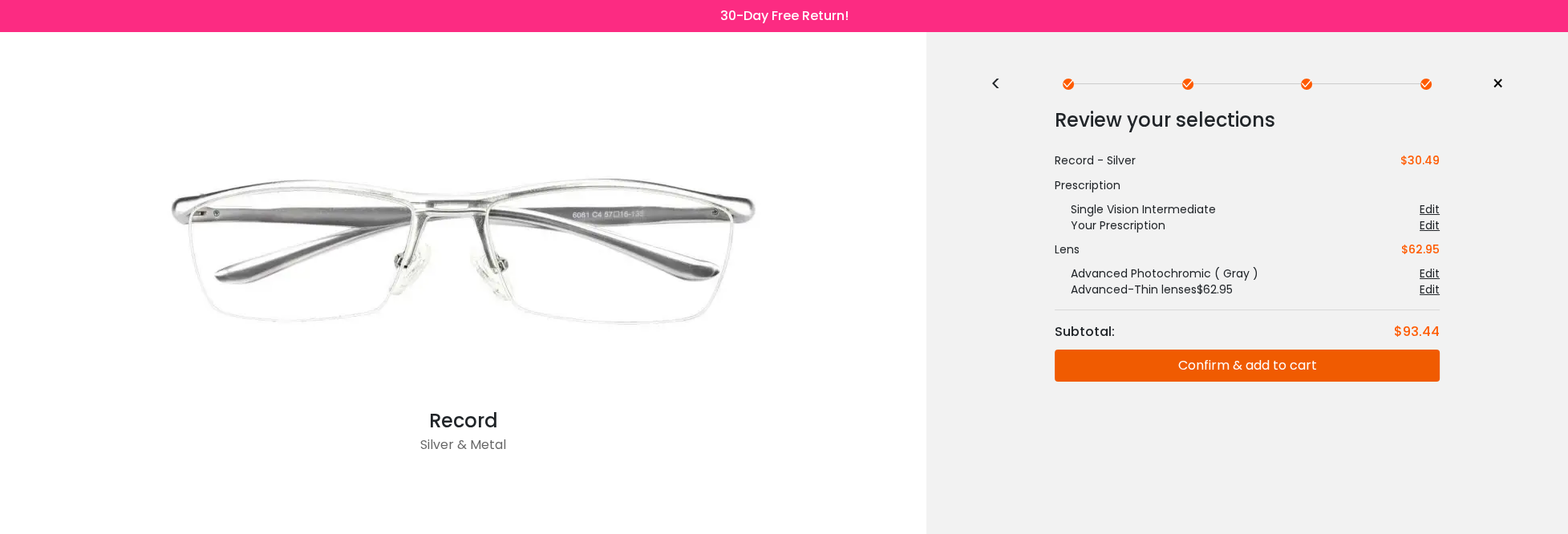
click at [1199, 359] on button "Confirm & add to cart" at bounding box center [1247, 366] width 385 height 32
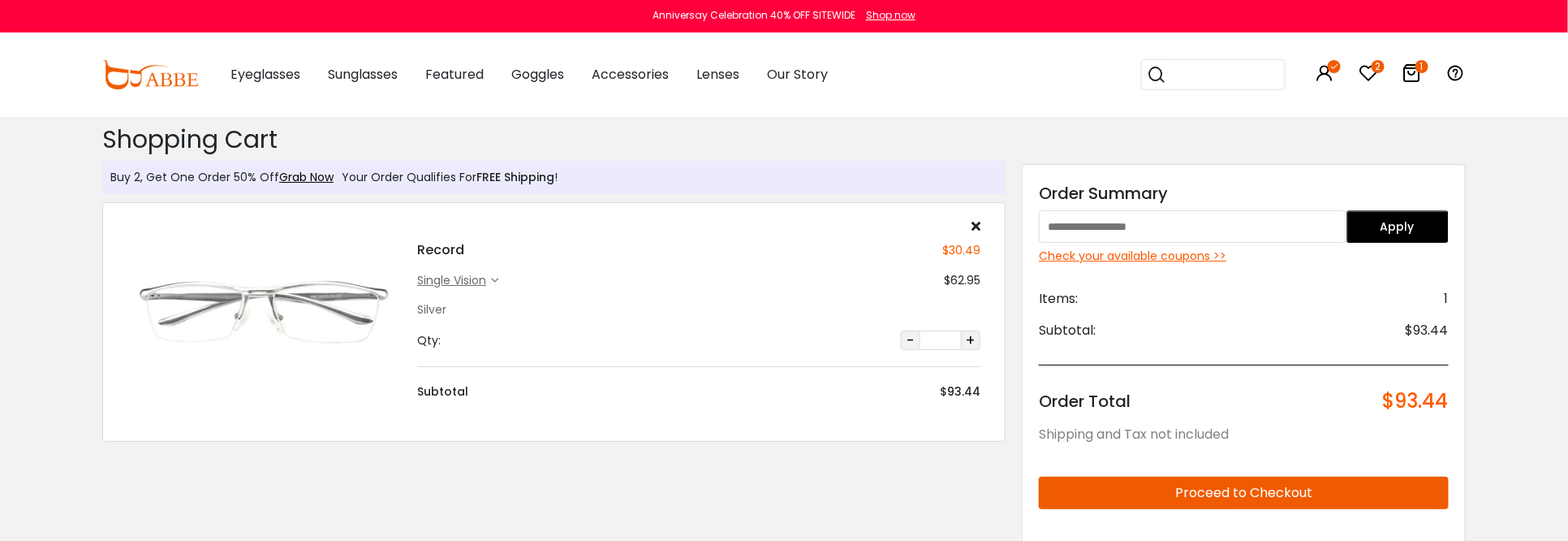
click at [1152, 221] on input "text" at bounding box center [1192, 227] width 306 height 33
type input "****"
click at [1383, 231] on button "Apply" at bounding box center [1398, 227] width 102 height 33
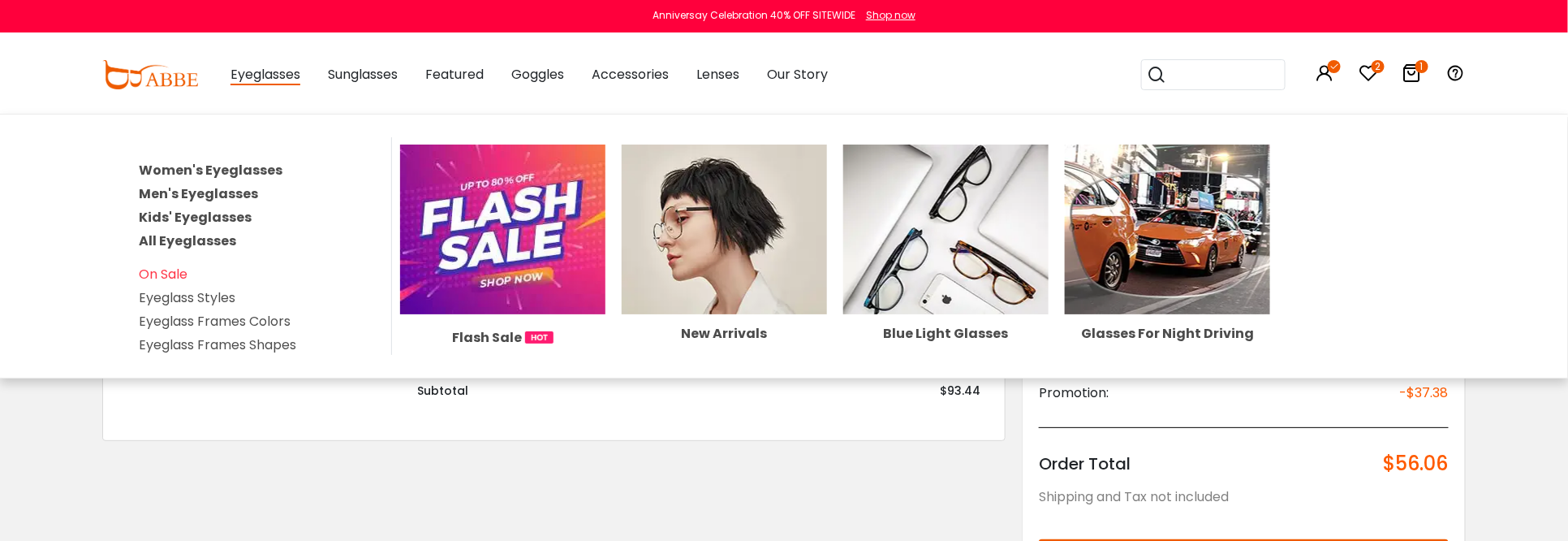
click at [227, 184] on link "Men's Eyeglasses" at bounding box center [199, 193] width 120 height 18
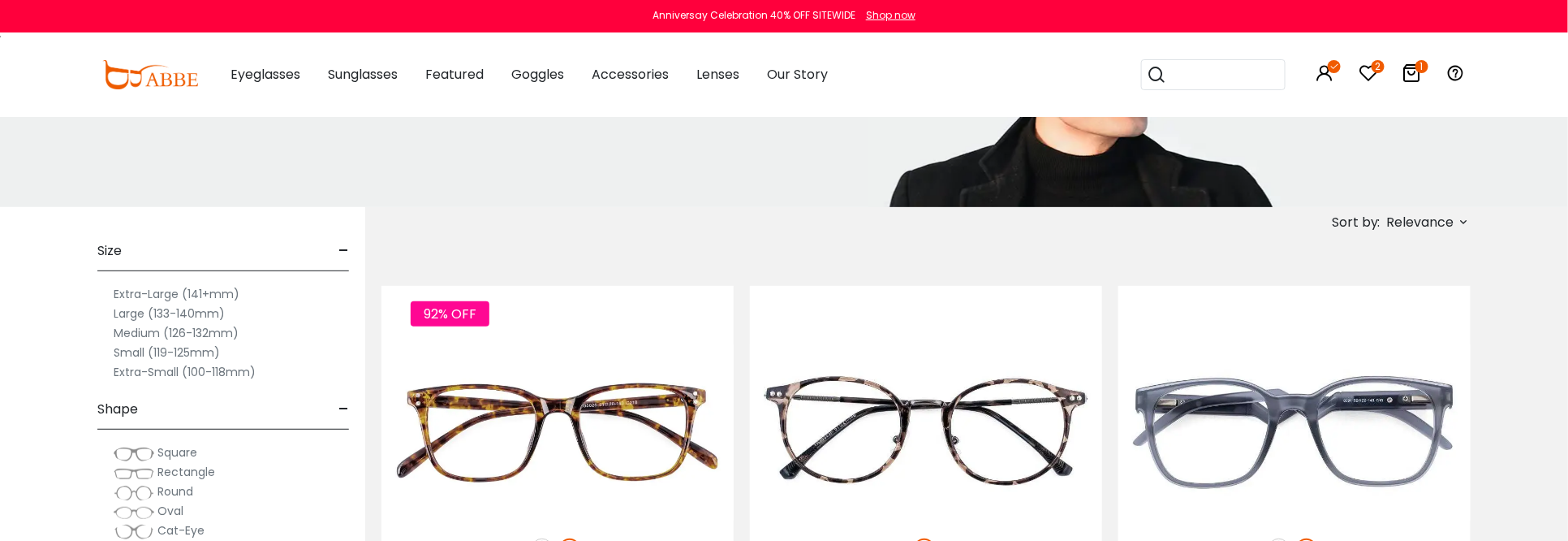
scroll to position [244, 0]
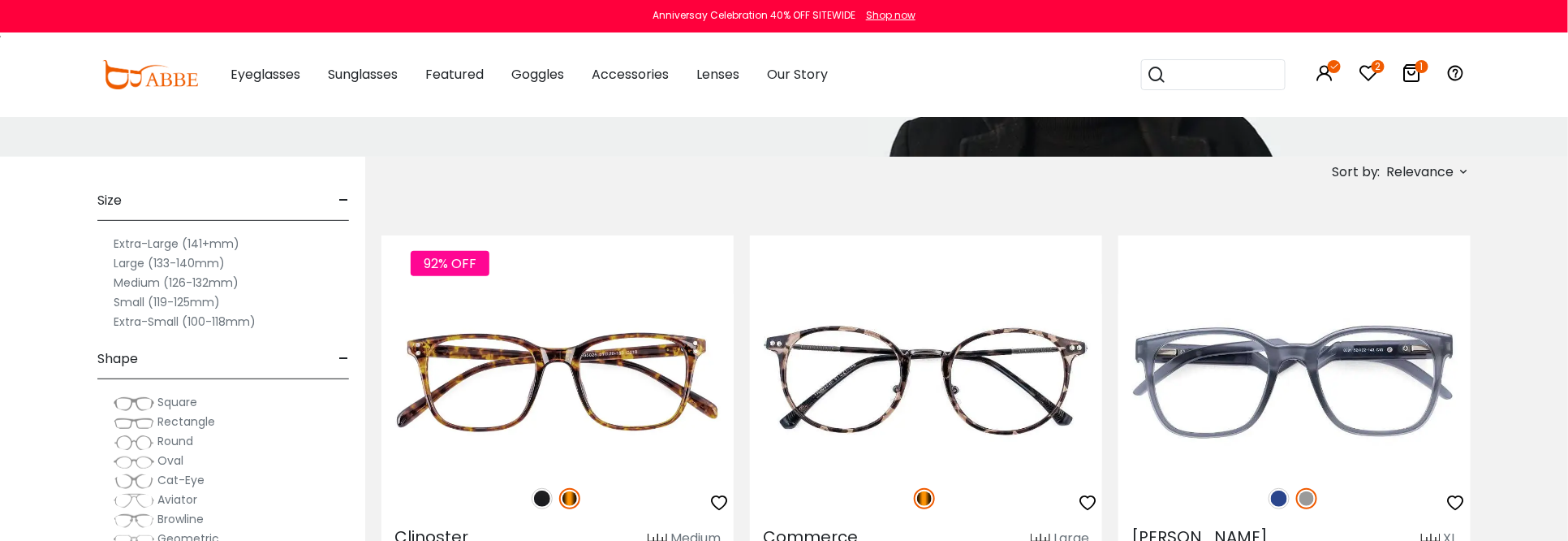
click at [168, 260] on label "Large (133-140mm)" at bounding box center [169, 263] width 111 height 19
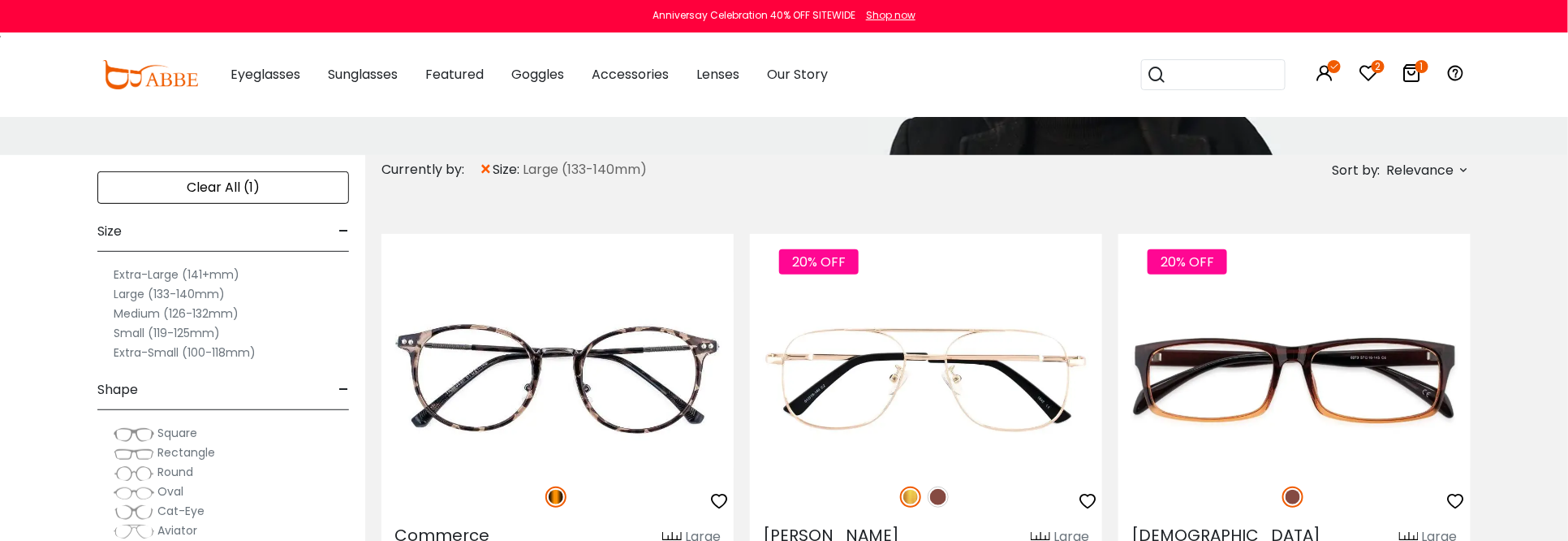
scroll to position [325, 0]
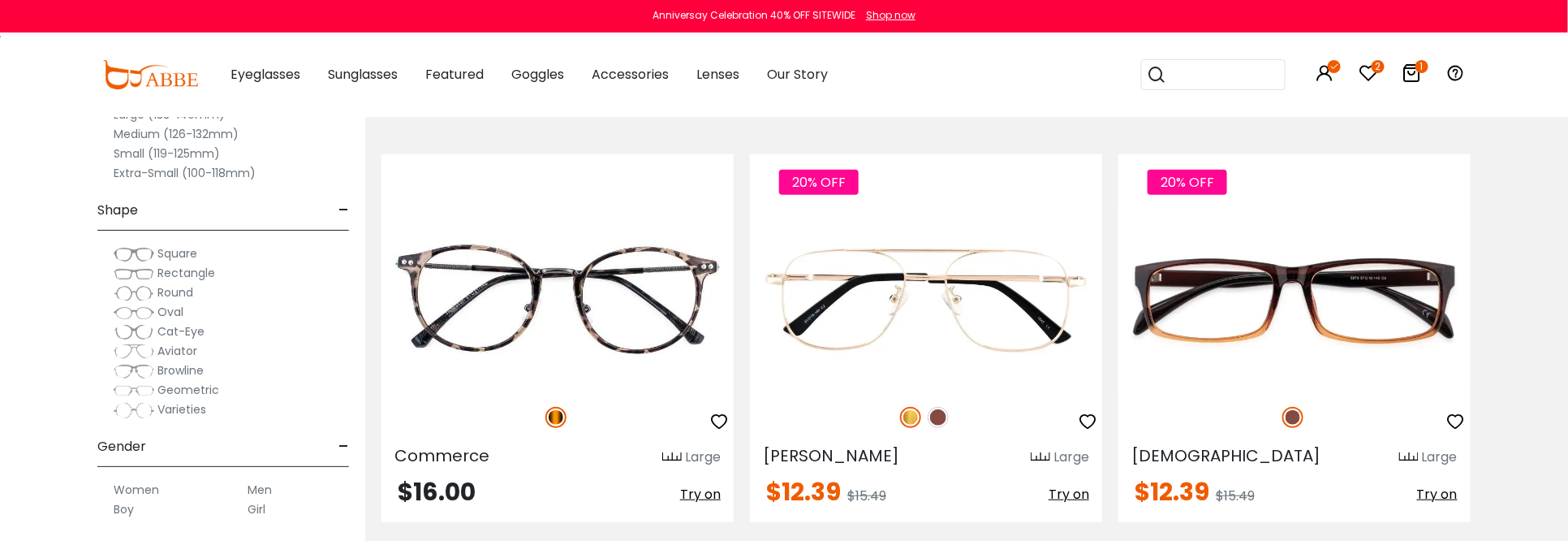
click at [192, 276] on span "Rectangle" at bounding box center [186, 273] width 58 height 16
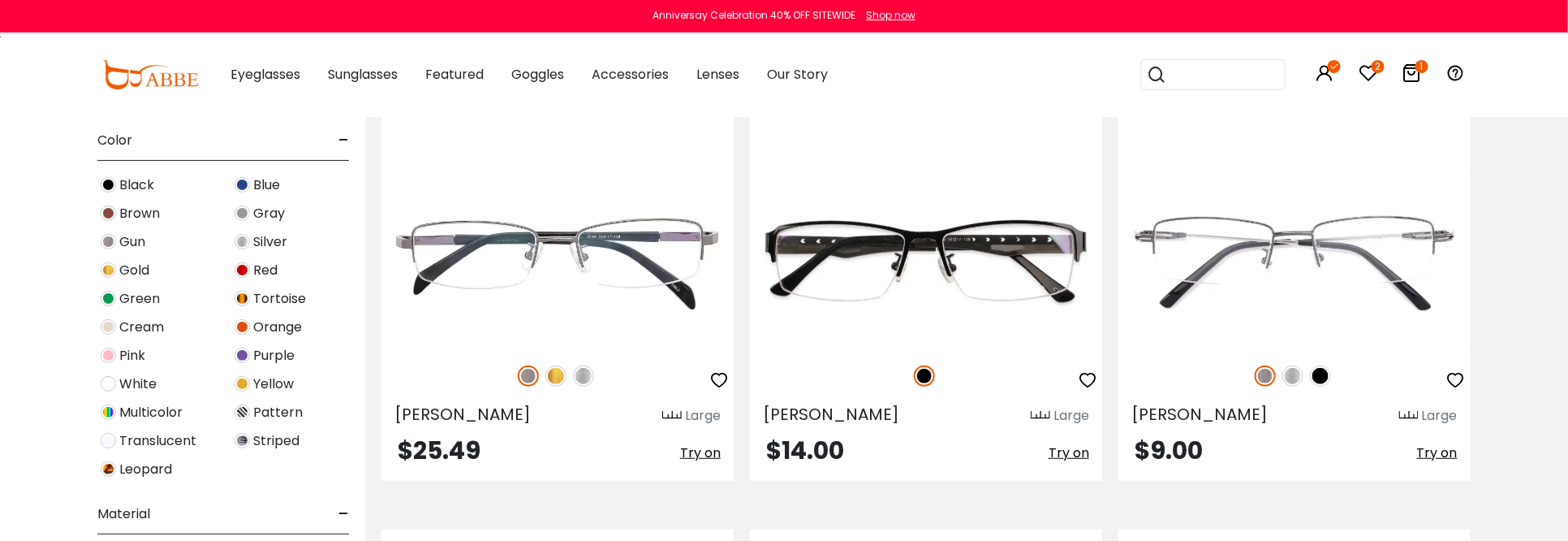
scroll to position [2925, 0]
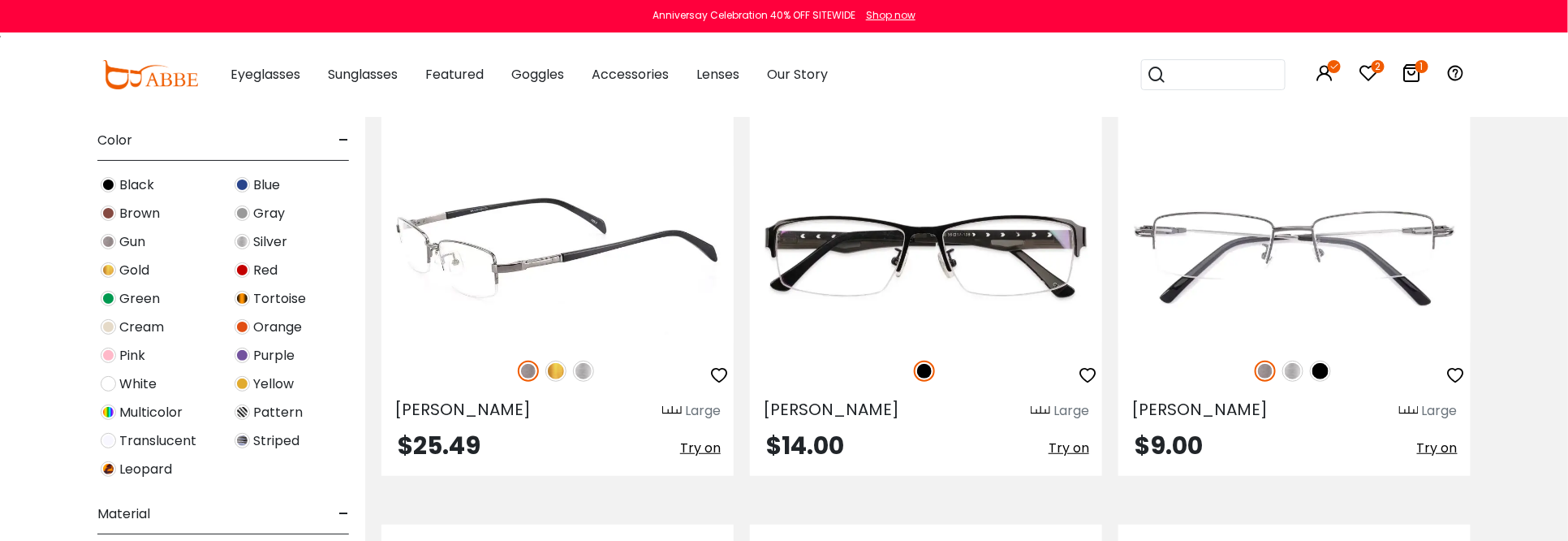
click at [483, 271] on img at bounding box center [558, 255] width 353 height 176
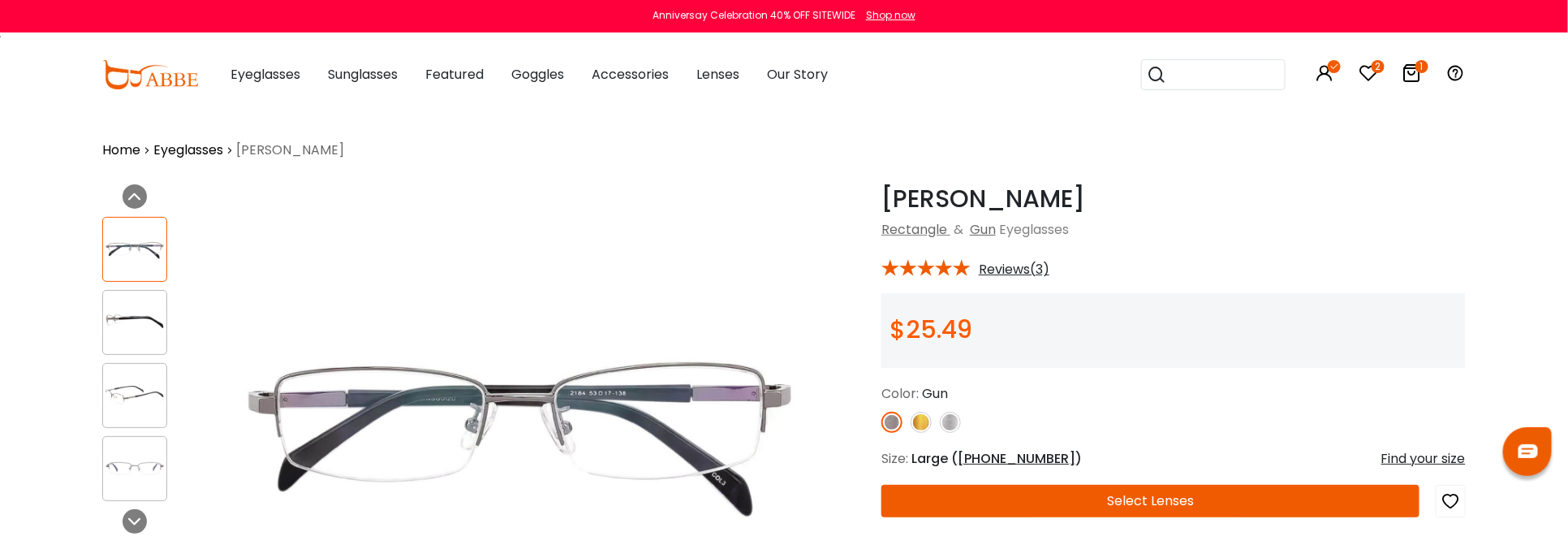
click at [921, 418] on img at bounding box center [921, 422] width 21 height 21
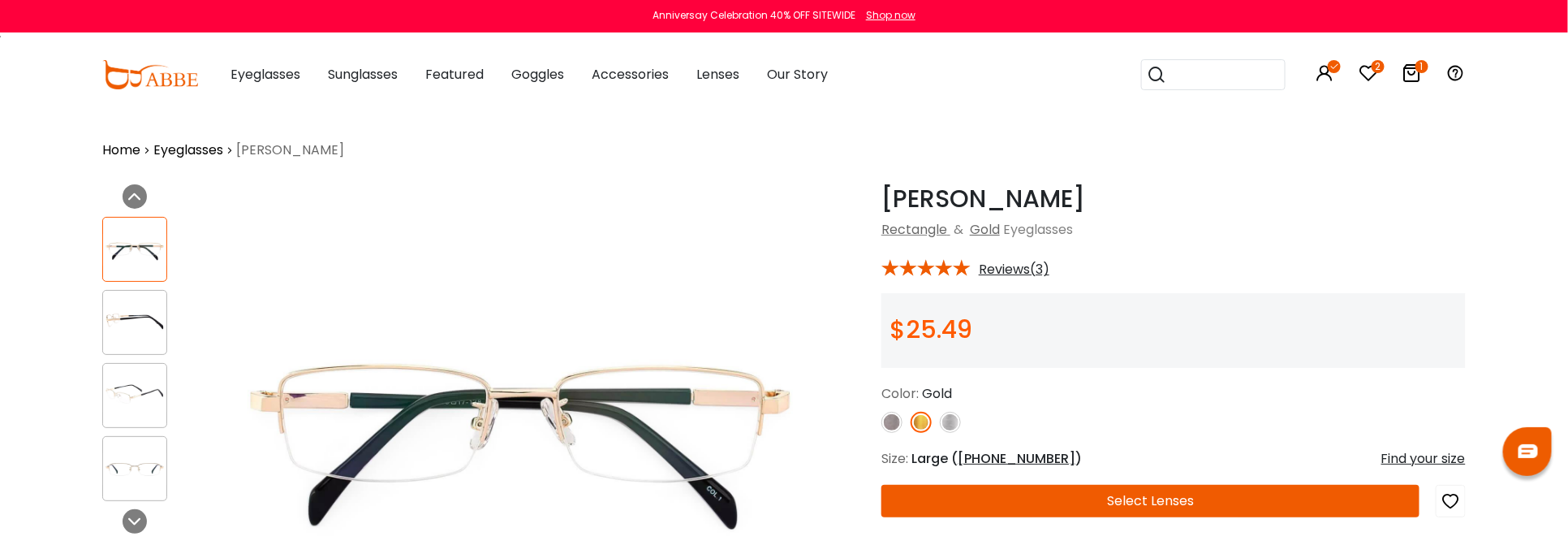
click at [950, 420] on img at bounding box center [950, 422] width 21 height 21
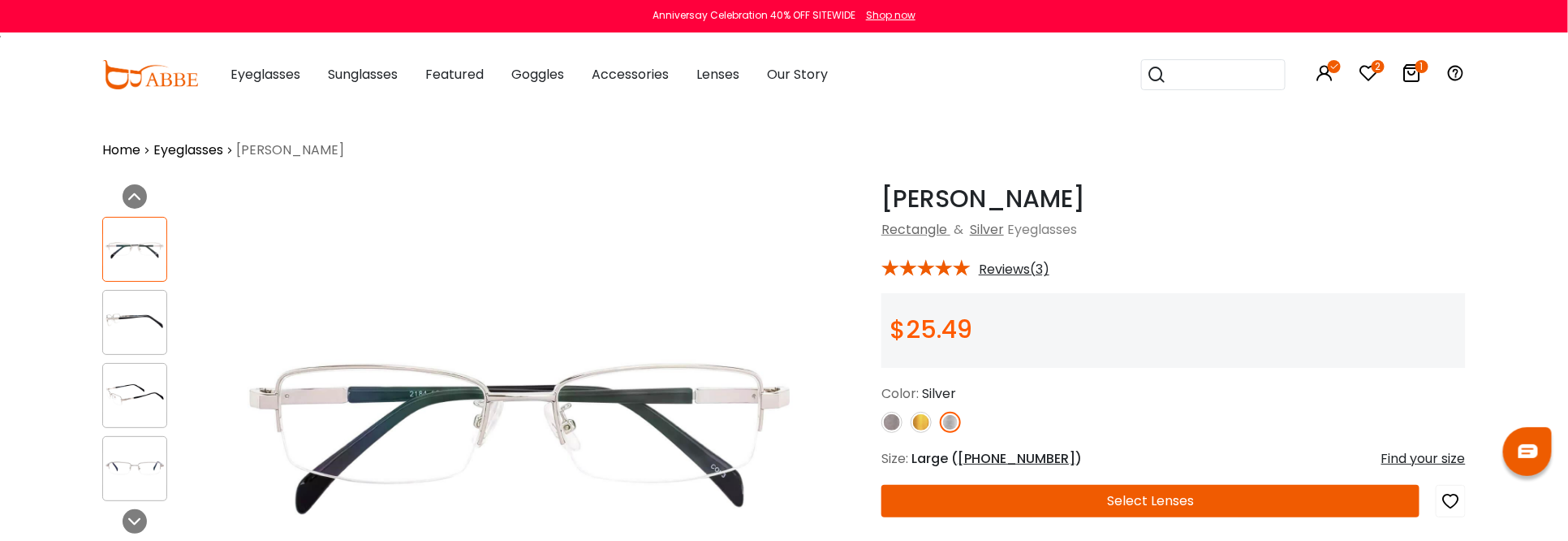
click at [889, 425] on img at bounding box center [892, 422] width 21 height 21
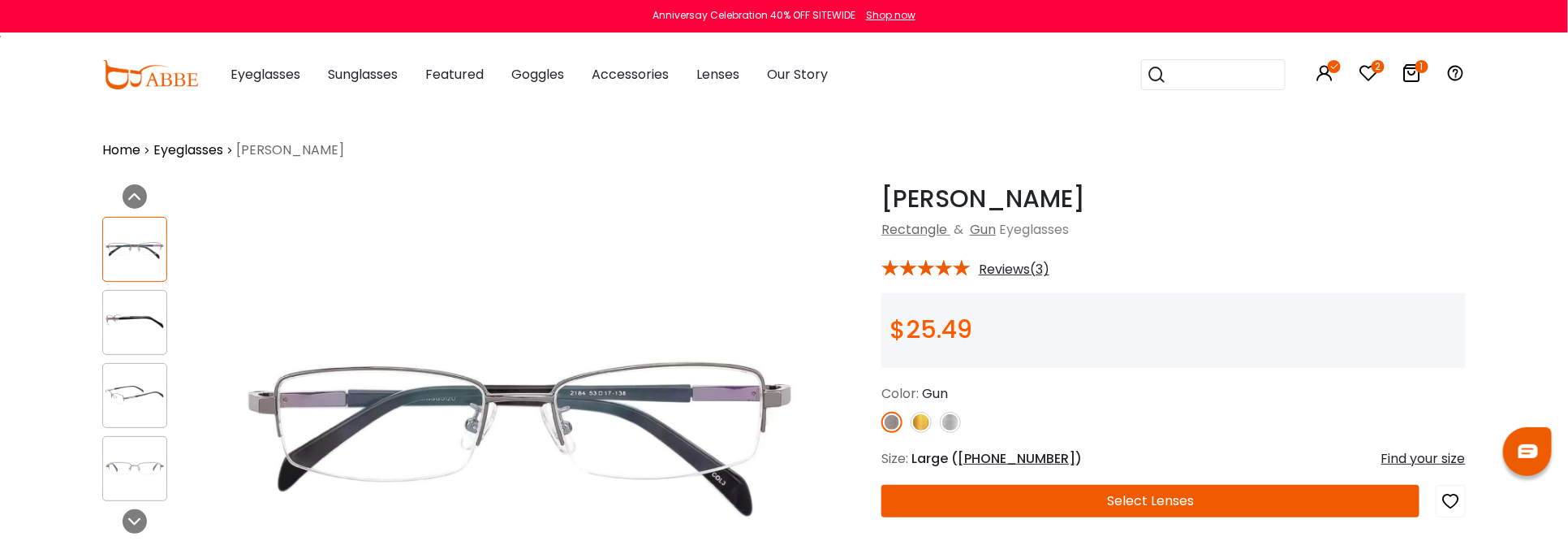
click at [106, 318] on img at bounding box center [135, 322] width 64 height 32
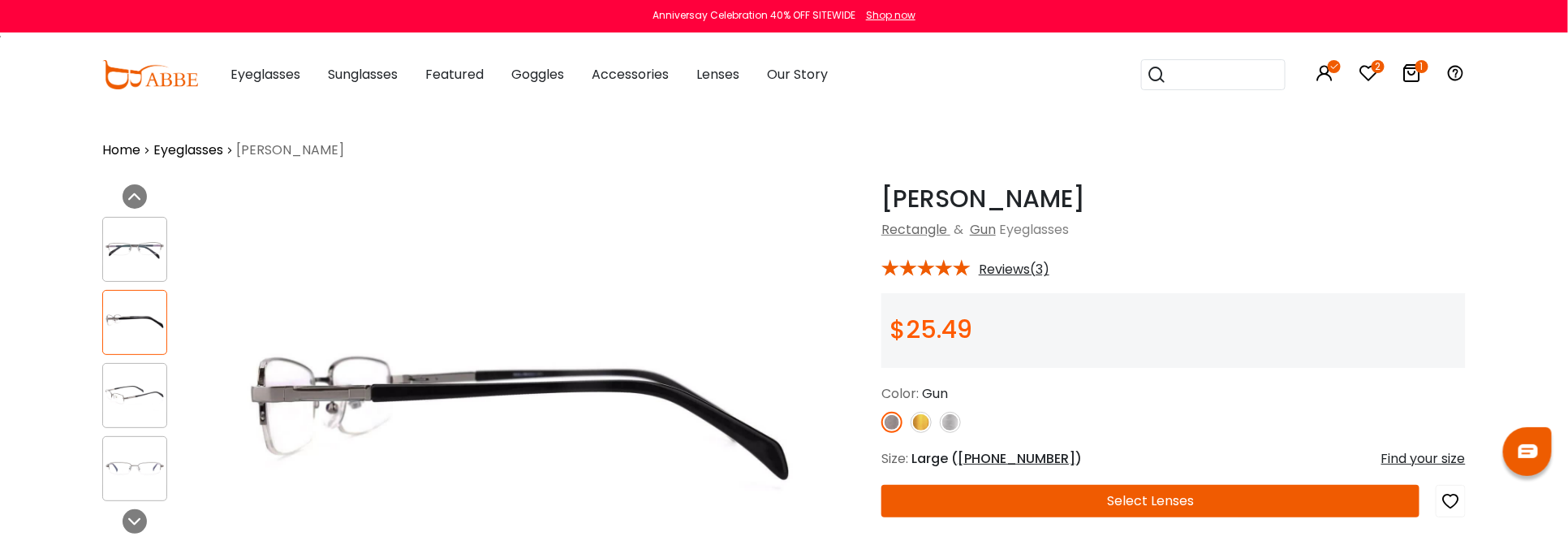
click at [126, 380] on img at bounding box center [135, 395] width 64 height 32
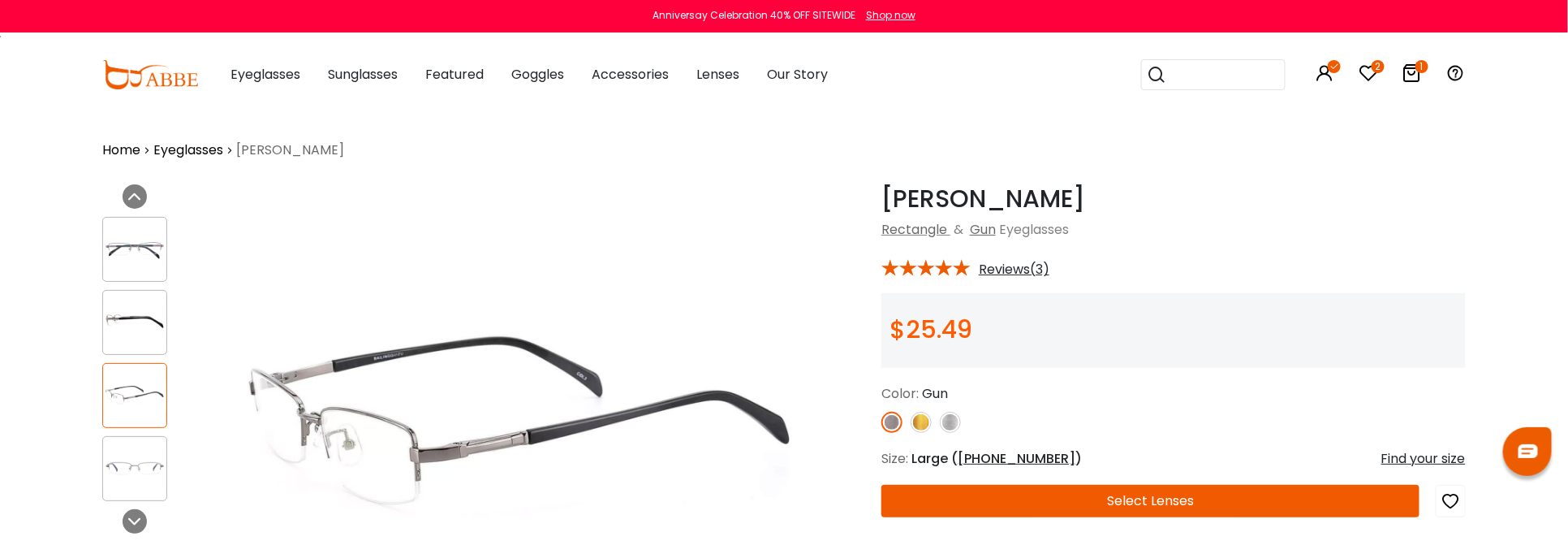
click at [138, 467] on img at bounding box center [135, 469] width 64 height 32
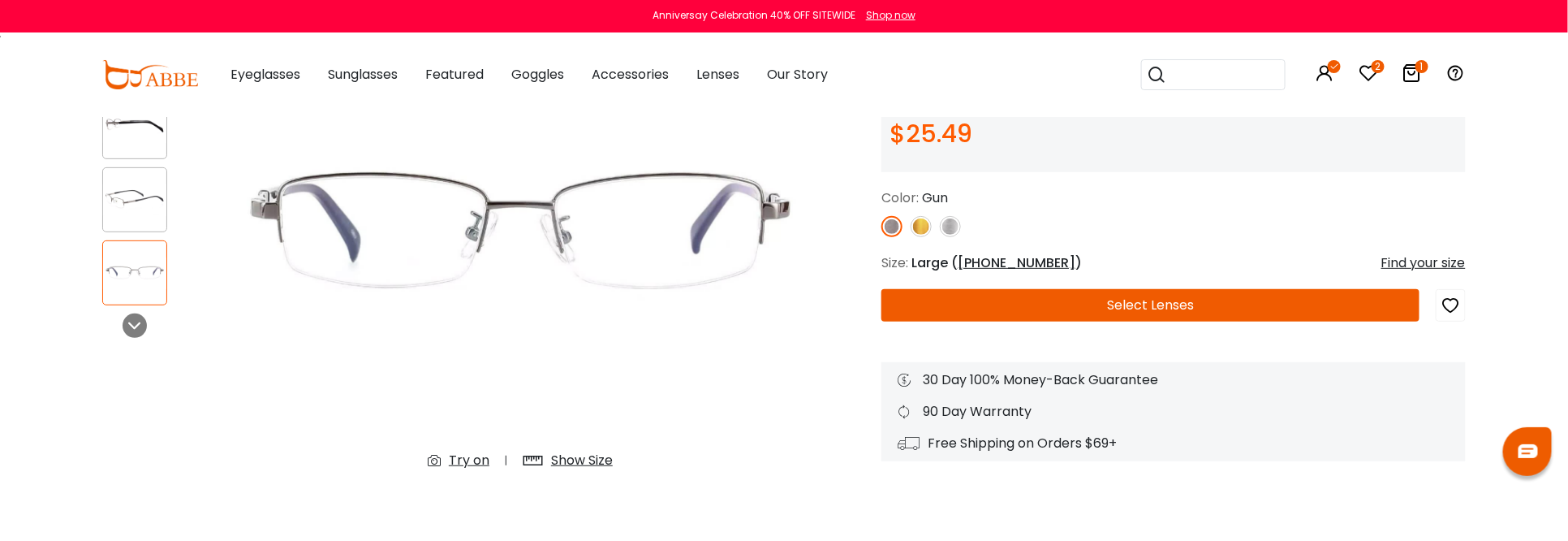
scroll to position [244, 0]
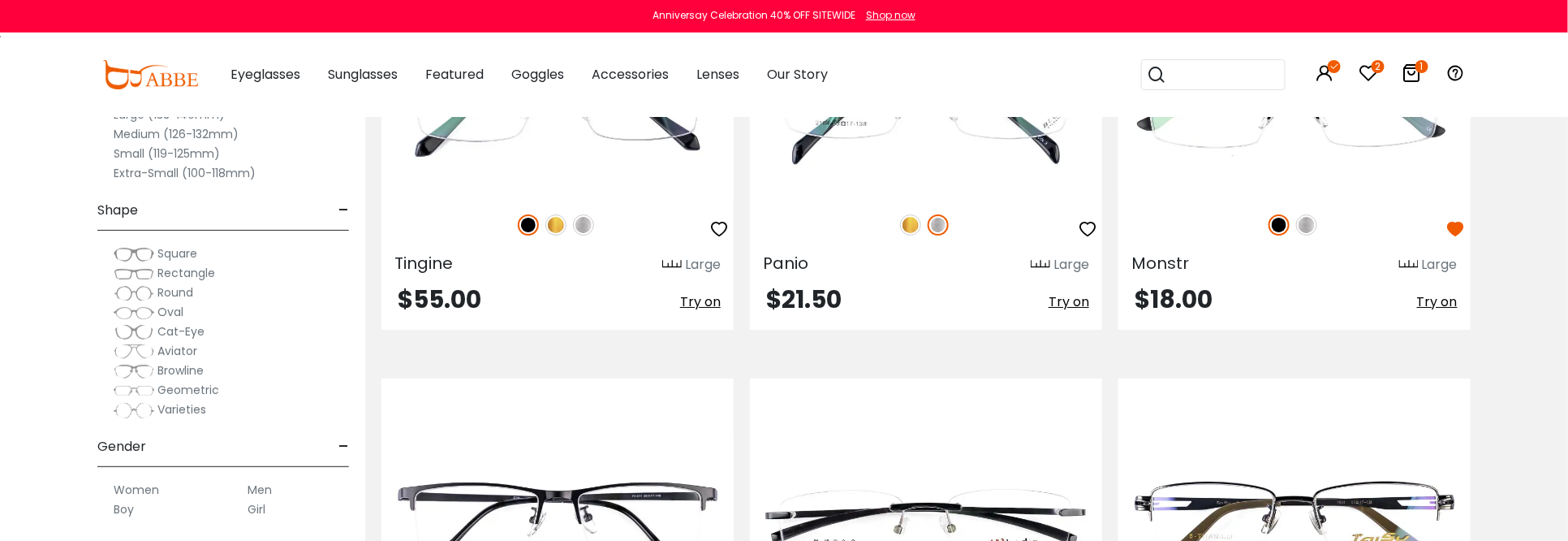
scroll to position [8043, 0]
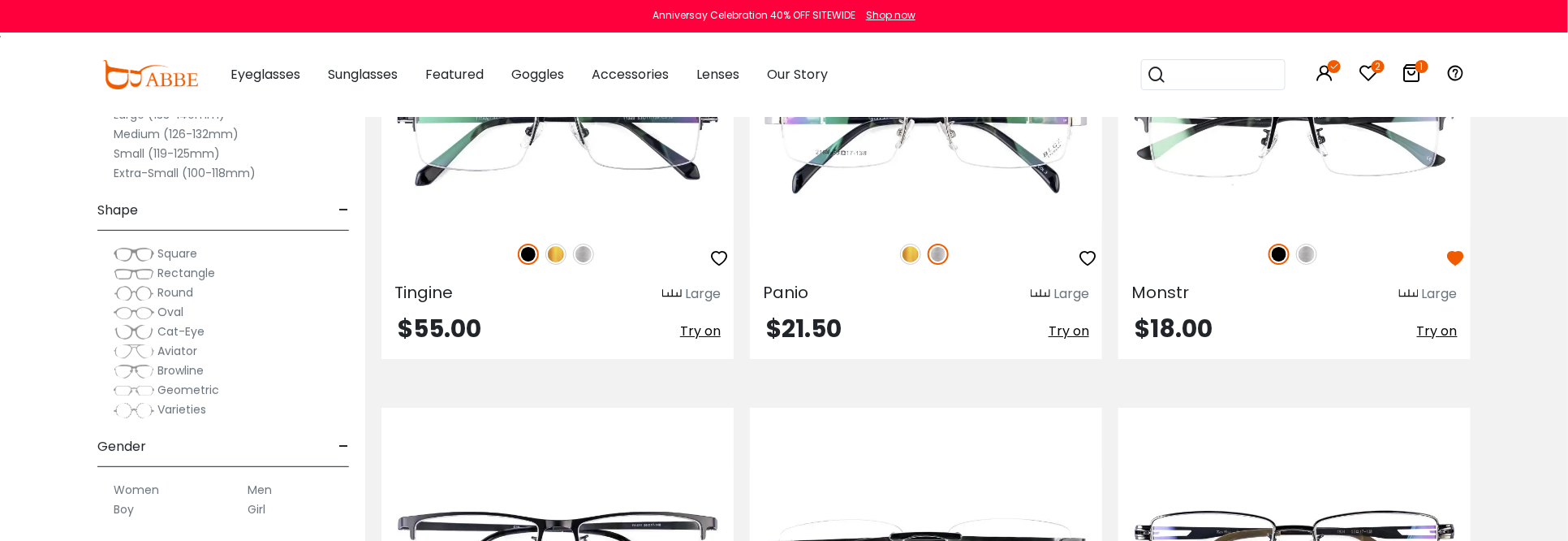
click at [139, 132] on label "Medium (126-132mm)" at bounding box center [176, 134] width 125 height 19
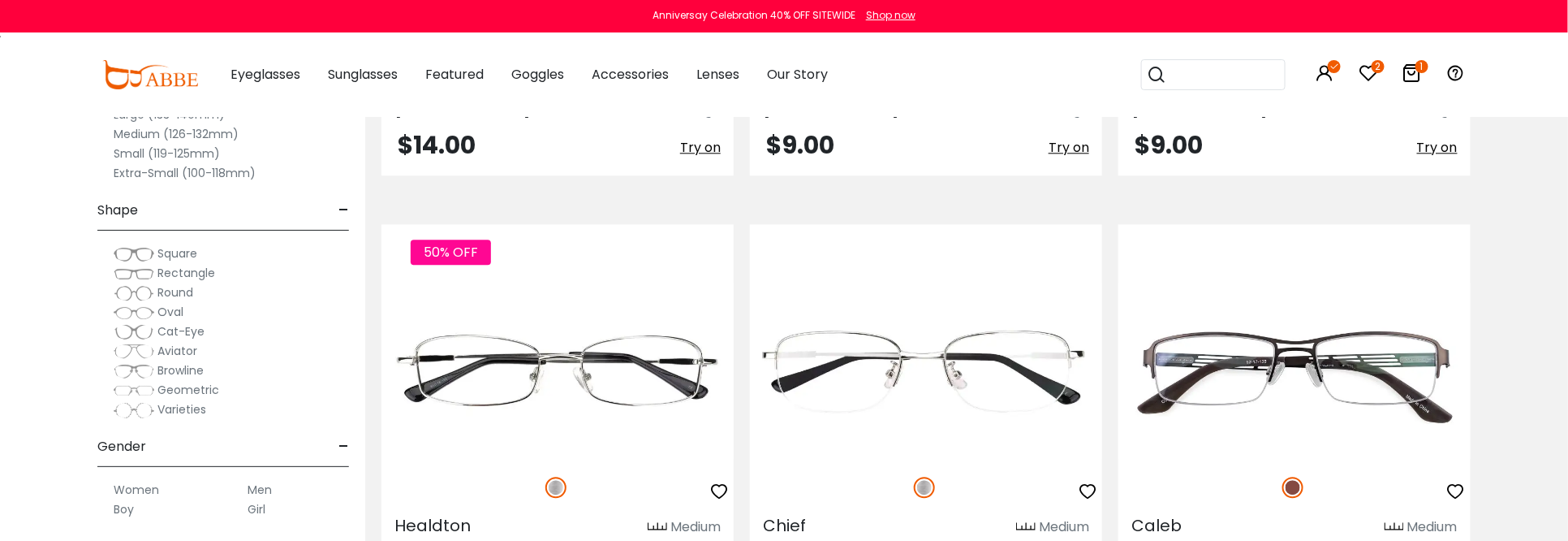
scroll to position [4549, 0]
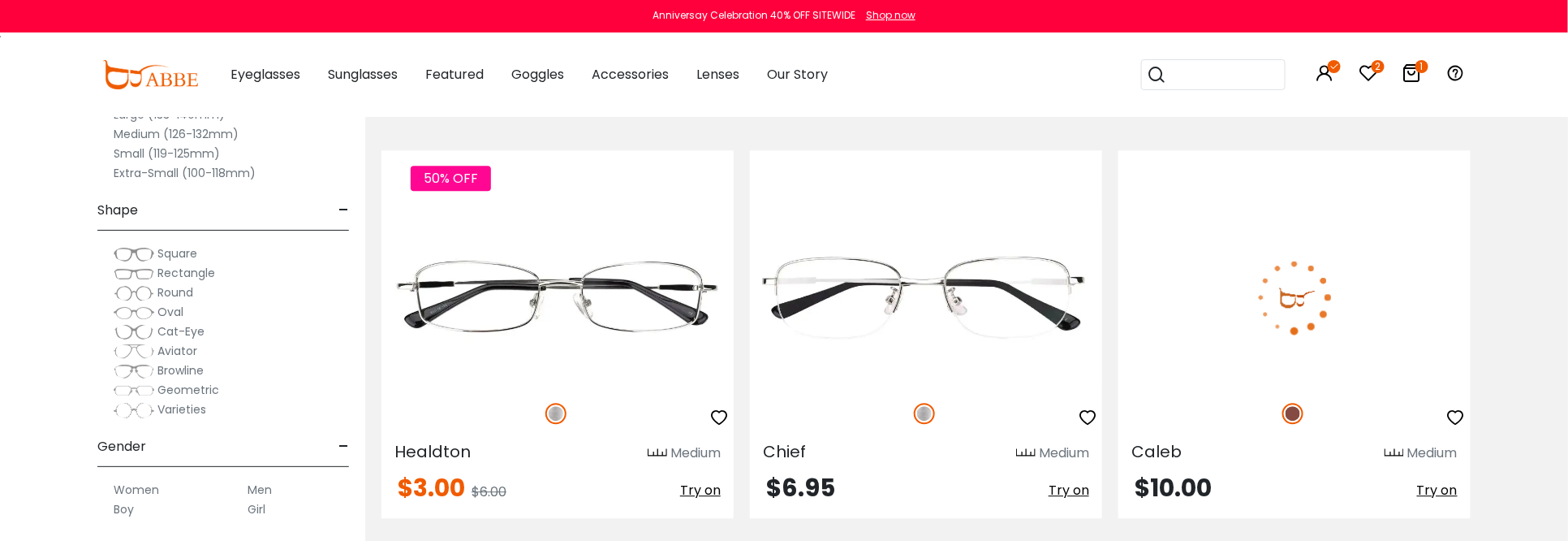
click at [1183, 282] on img at bounding box center [1295, 296] width 353 height 176
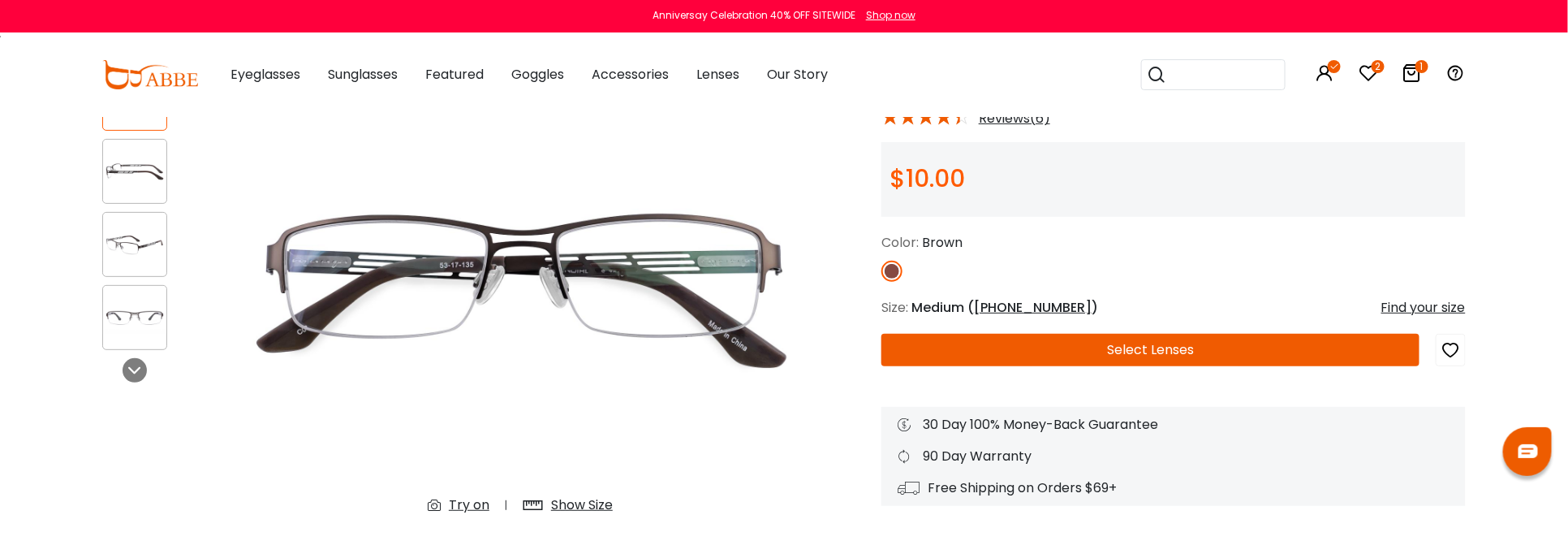
scroll to position [162, 0]
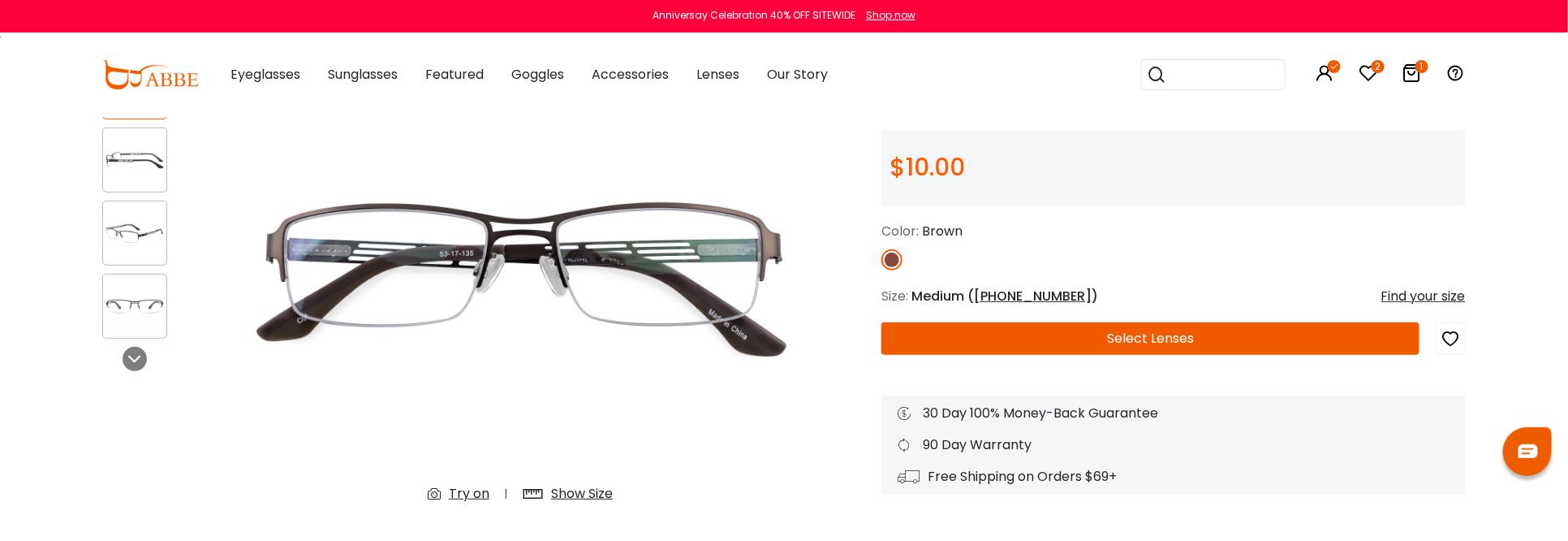
click at [1108, 327] on button "Select Lenses" at bounding box center [1151, 338] width 539 height 33
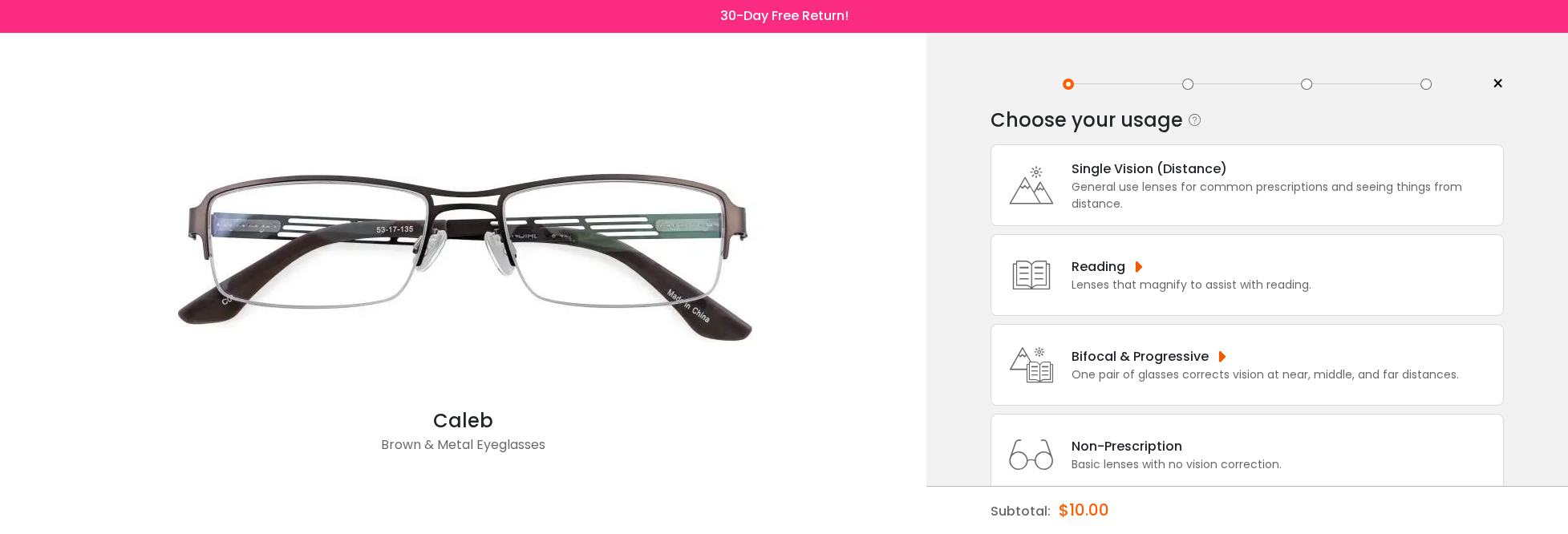
click at [1179, 277] on div "Lenses that magnify to assist with reading." at bounding box center [1191, 286] width 240 height 17
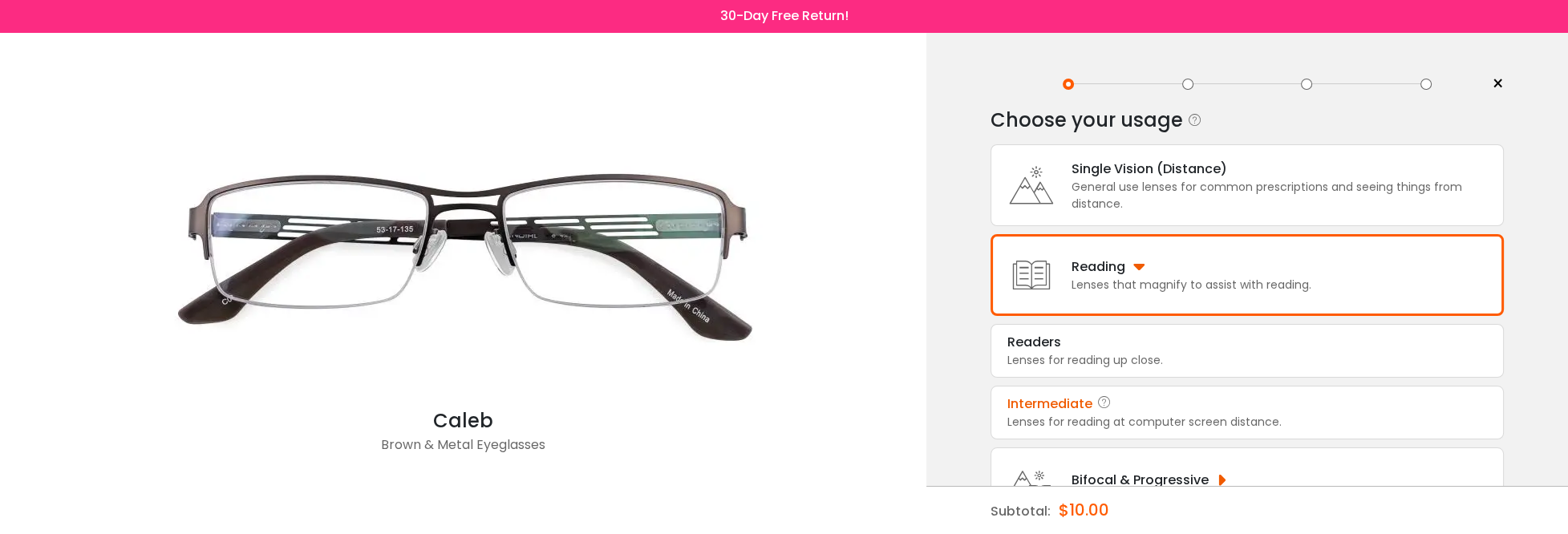
click at [1073, 415] on div "Lenses for reading at computer screen distance." at bounding box center [1247, 423] width 480 height 17
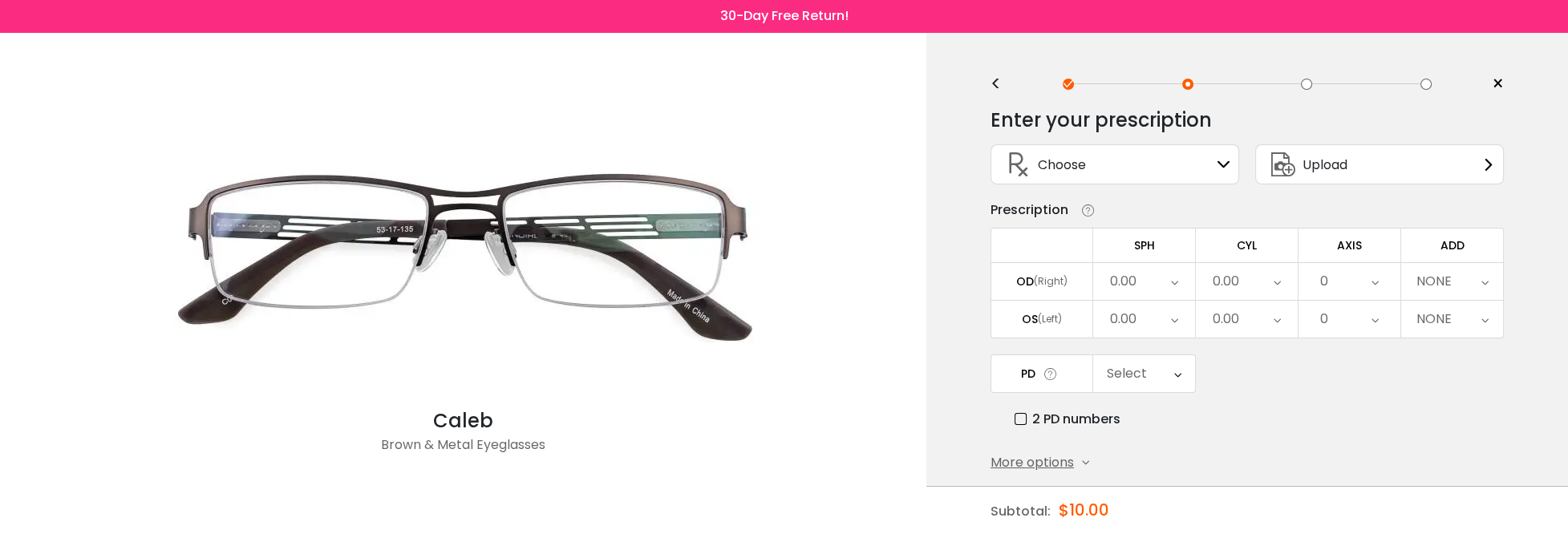
click at [1213, 172] on div "Choose Sign In" at bounding box center [1115, 164] width 231 height 38
click at [1475, 151] on div "Upload" at bounding box center [1379, 165] width 248 height 40
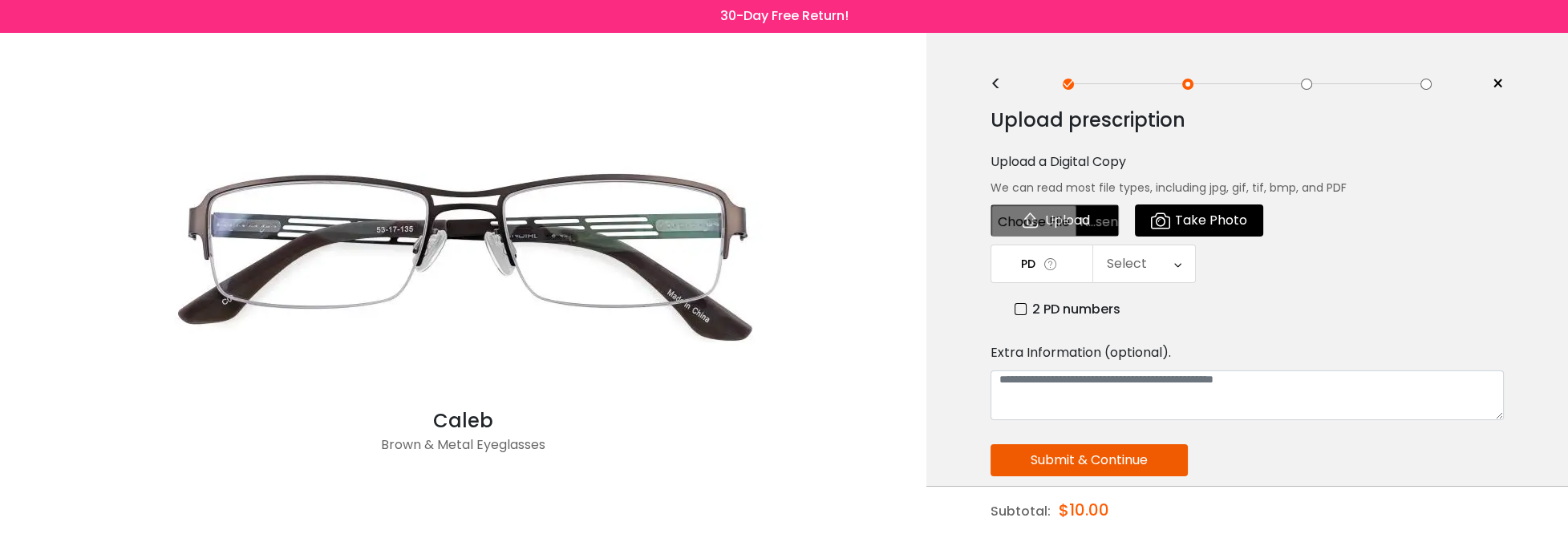
click at [1068, 224] on input "file" at bounding box center [1054, 221] width 129 height 32
type input "**********"
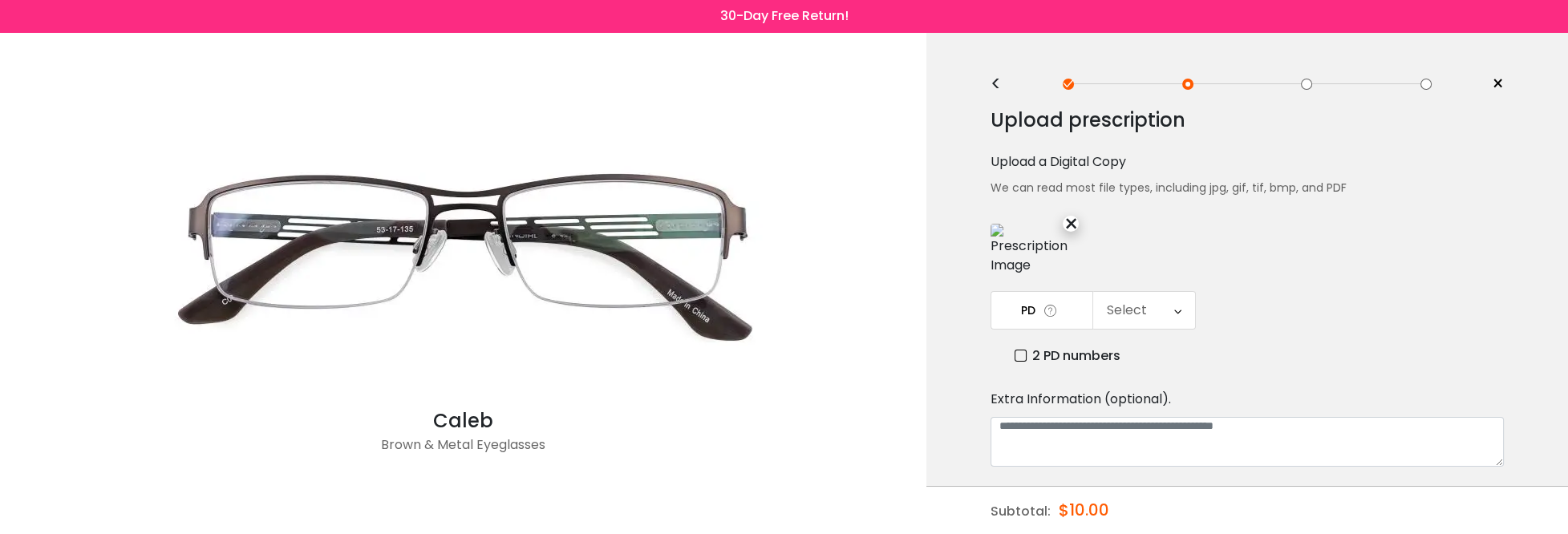
click at [1144, 316] on div "Select" at bounding box center [1143, 310] width 102 height 37
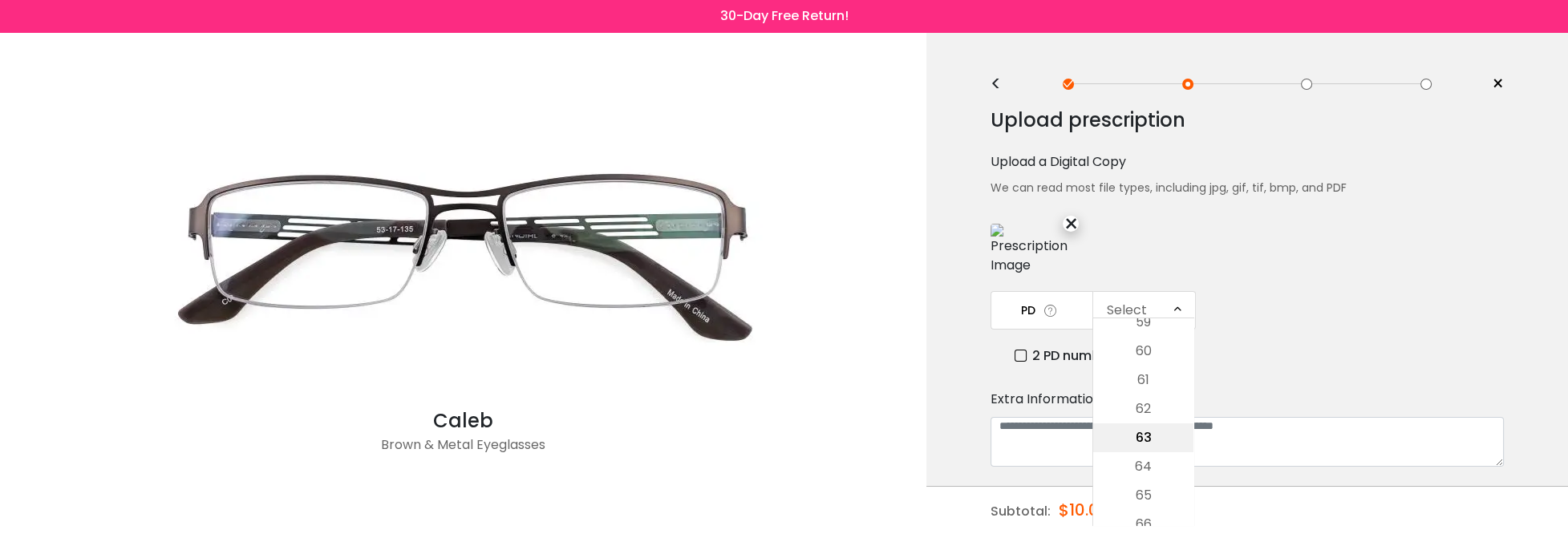
click at [1143, 433] on li "63" at bounding box center [1142, 438] width 100 height 29
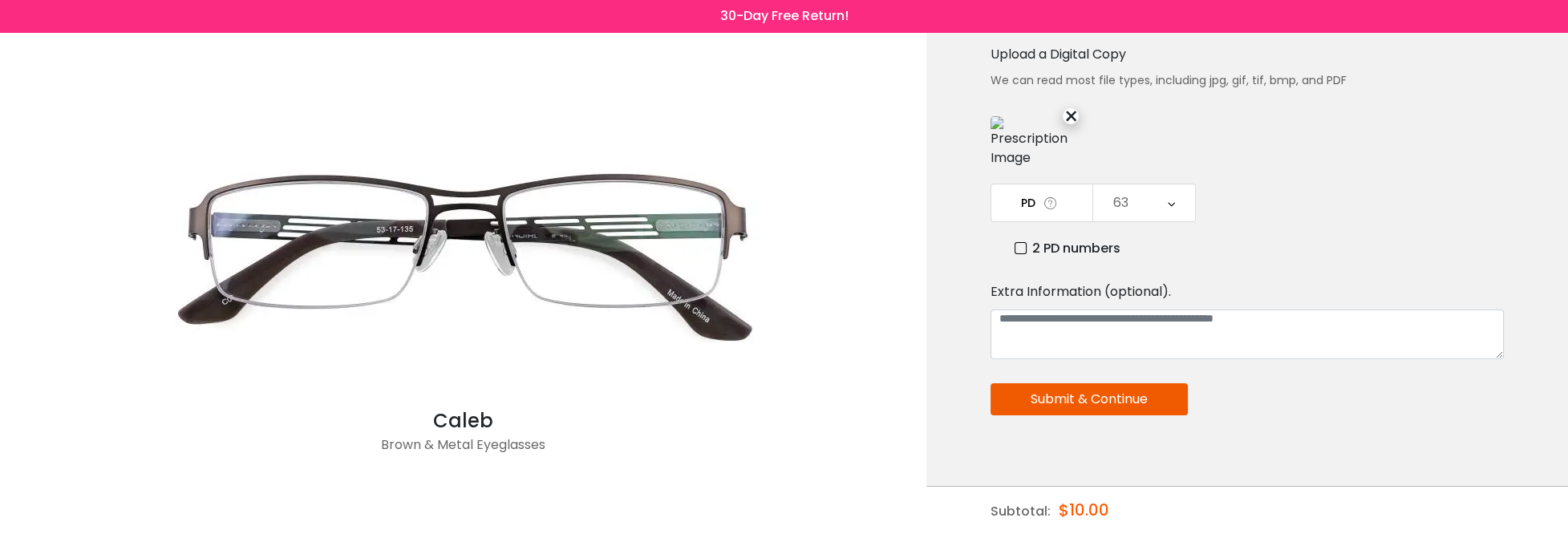
scroll to position [129, 0]
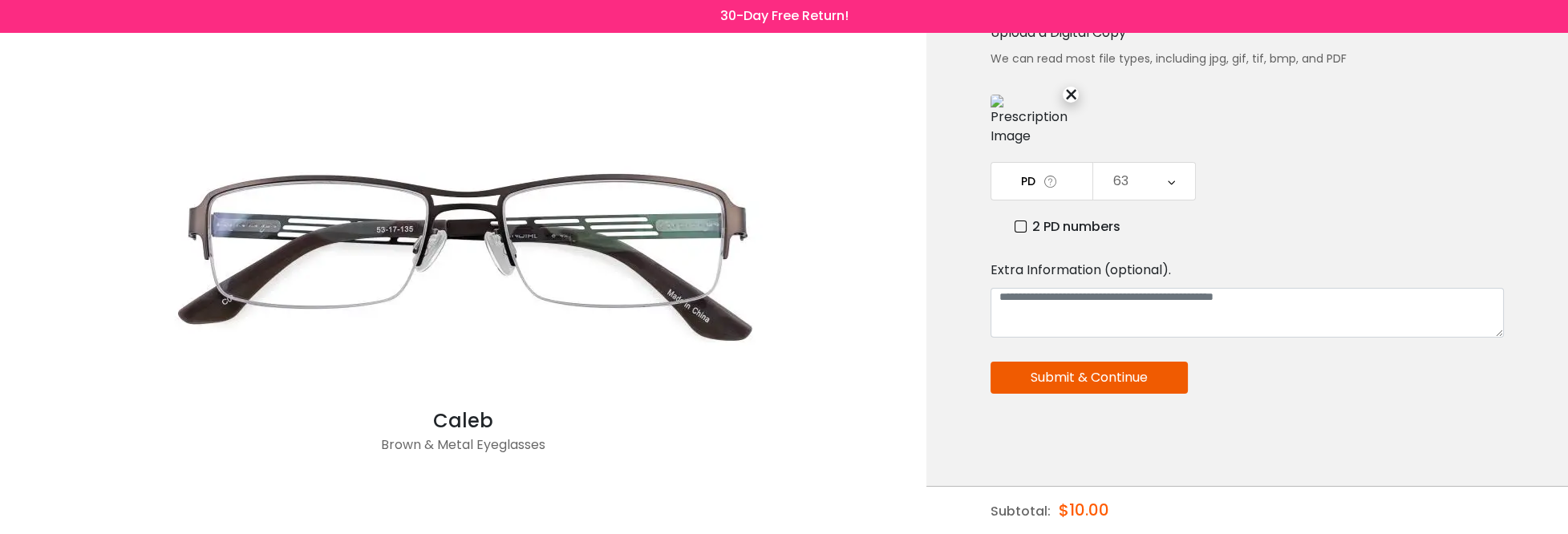
click at [1082, 366] on button "Submit & Continue" at bounding box center [1088, 378] width 197 height 32
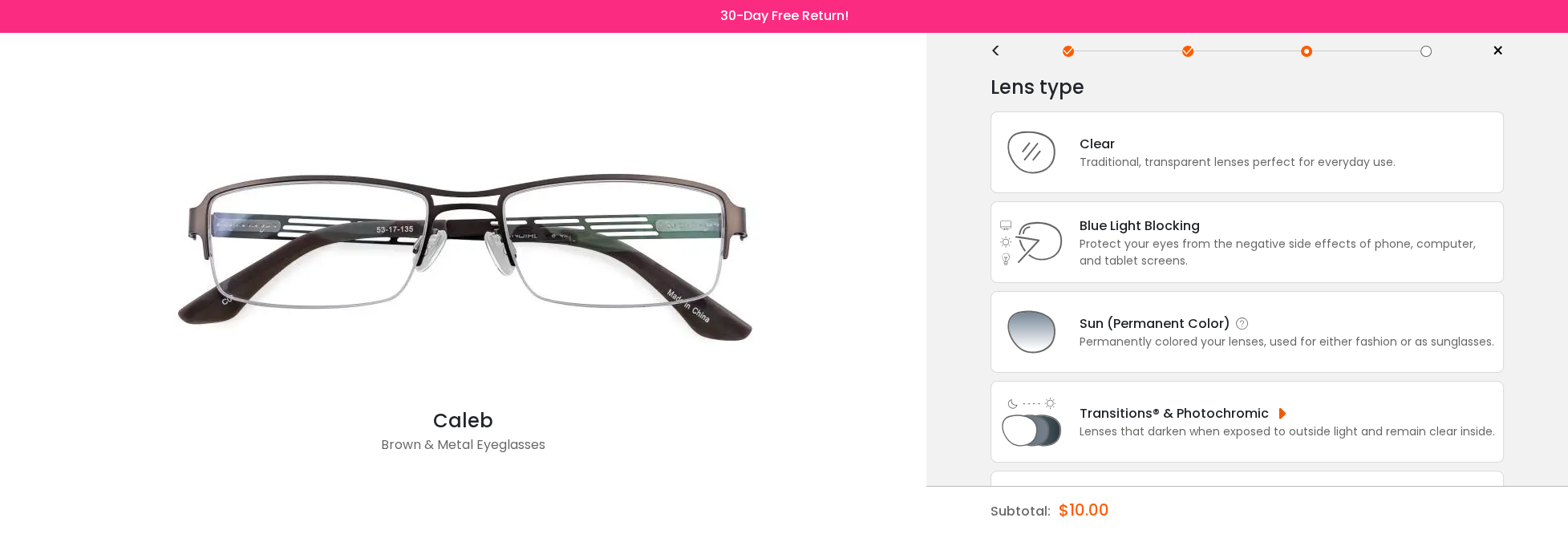
scroll to position [80, 0]
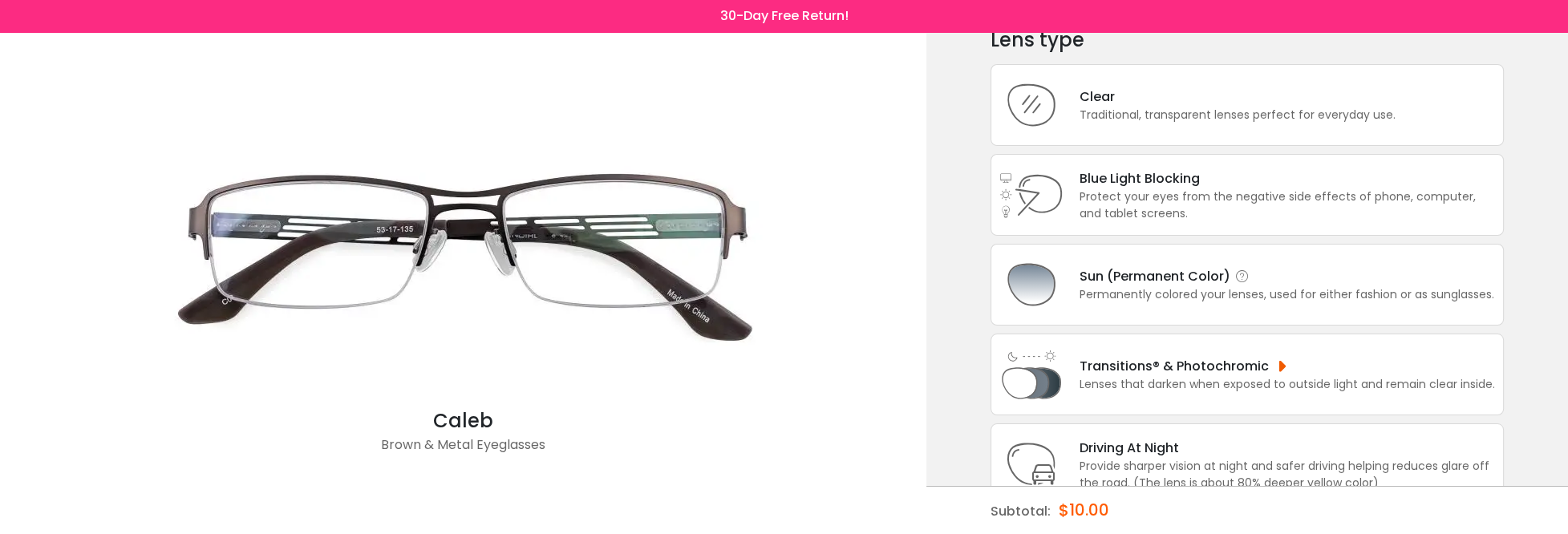
click at [1083, 366] on div "Transitions® & Photochromic" at bounding box center [1287, 366] width 415 height 20
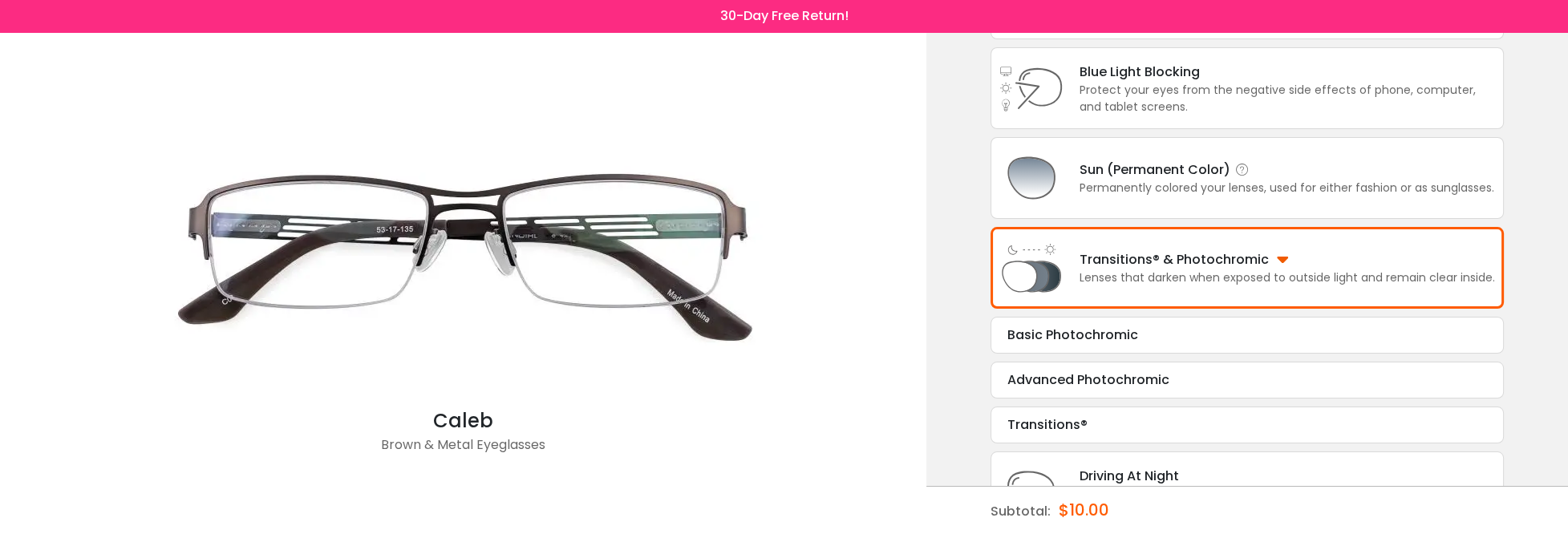
scroll to position [228, 0]
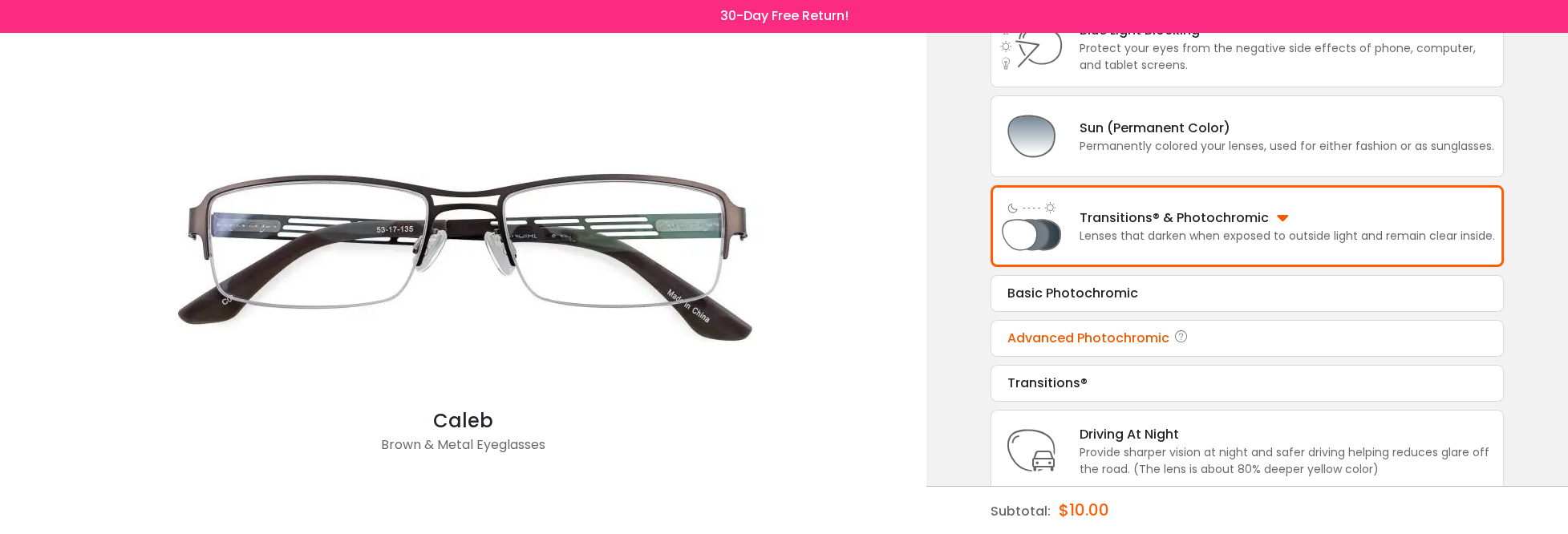
click at [1093, 348] on div "Advanced Photochromic Tint Color: Choose & Continue" at bounding box center [1246, 338] width 513 height 37
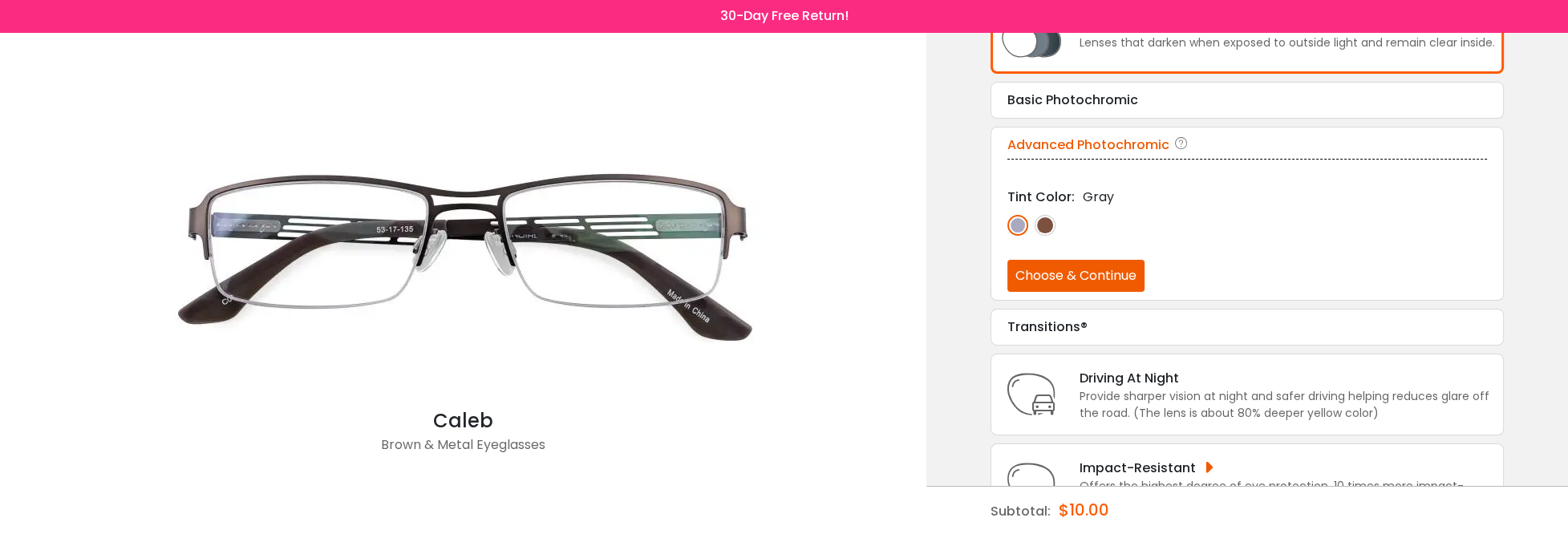
scroll to position [445, 0]
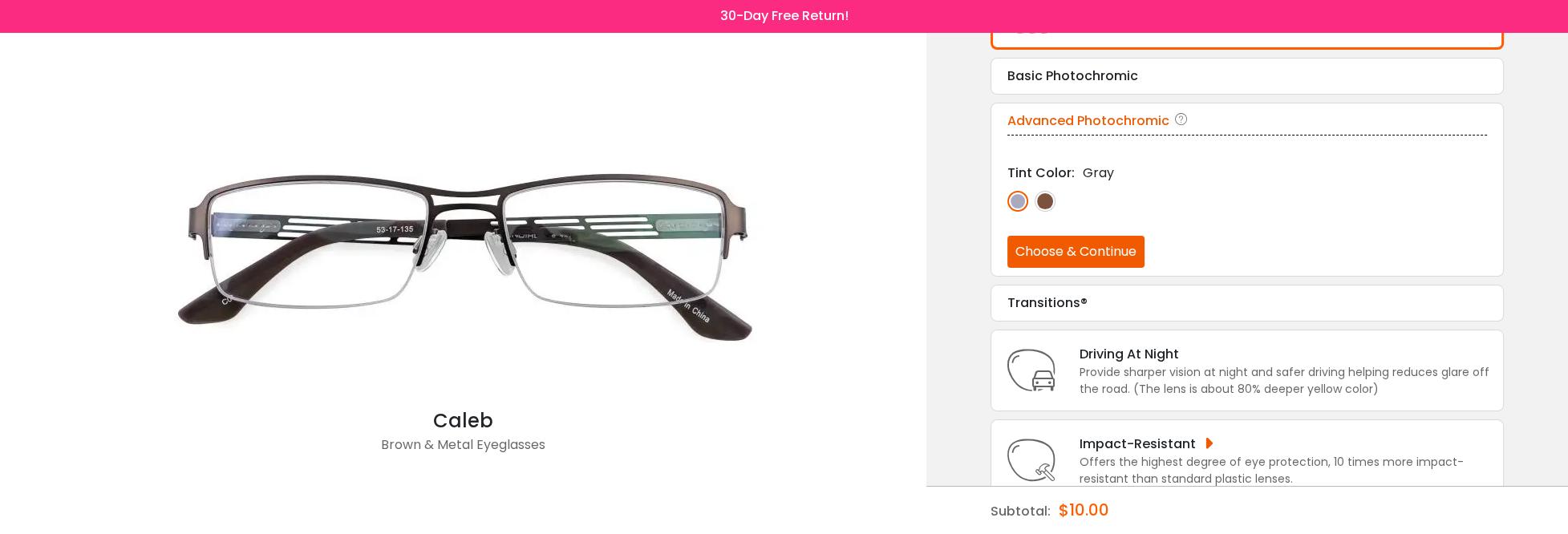
click at [1093, 249] on button "Choose & Continue" at bounding box center [1076, 252] width 137 height 32
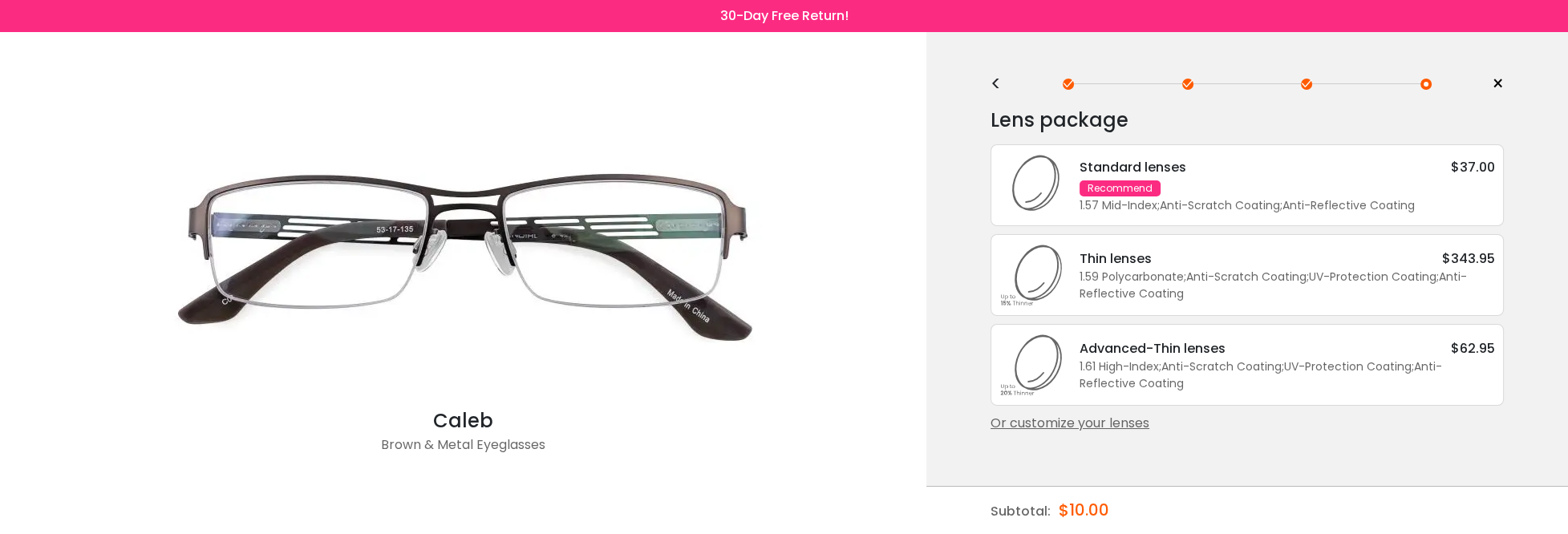
scroll to position [0, 0]
click at [1193, 359] on div "1.61 High-Index ; Anti-Scratch Coating ; UV-Protection Coating ; Anti-Reflectiv…" at bounding box center [1287, 375] width 415 height 33
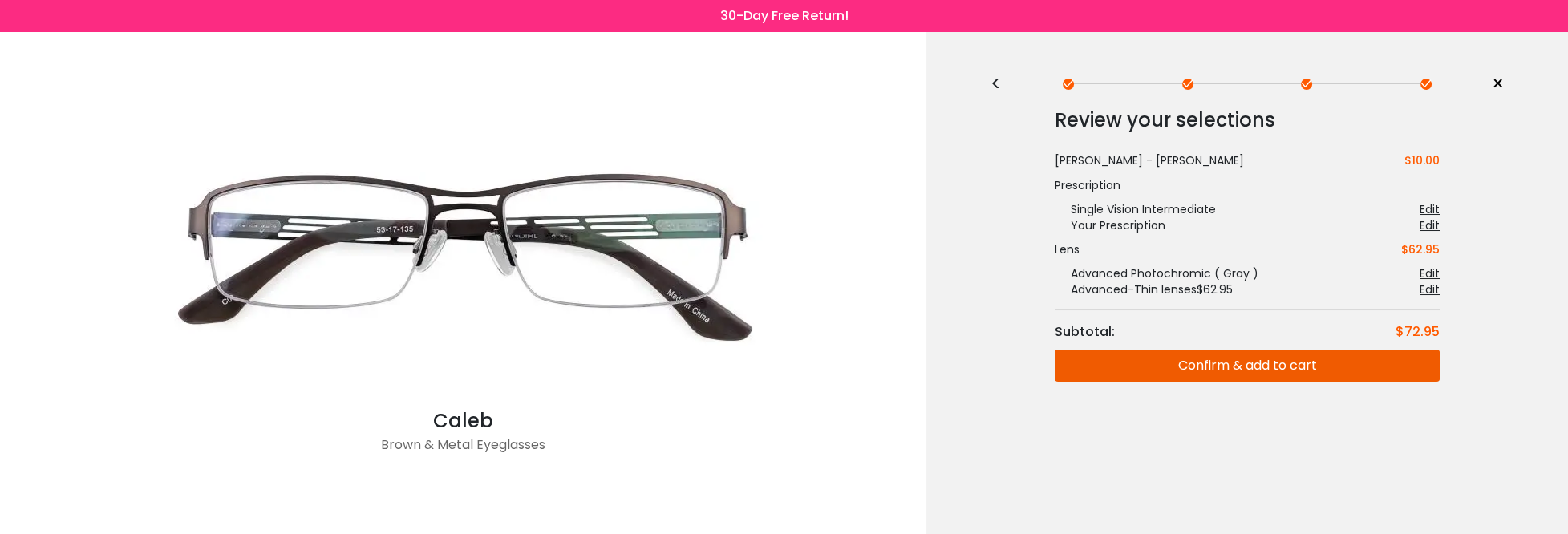
click at [1193, 359] on button "Confirm & add to cart" at bounding box center [1247, 366] width 385 height 32
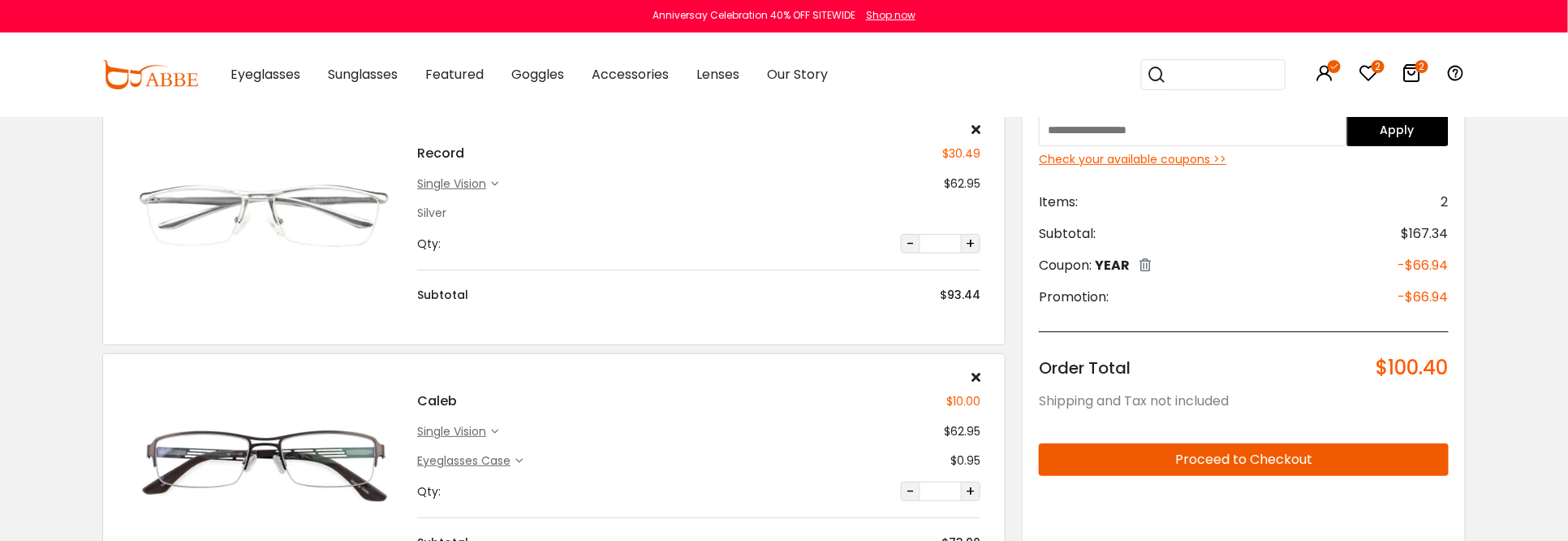
scroll to position [81, 0]
